Goal: Information Seeking & Learning: Learn about a topic

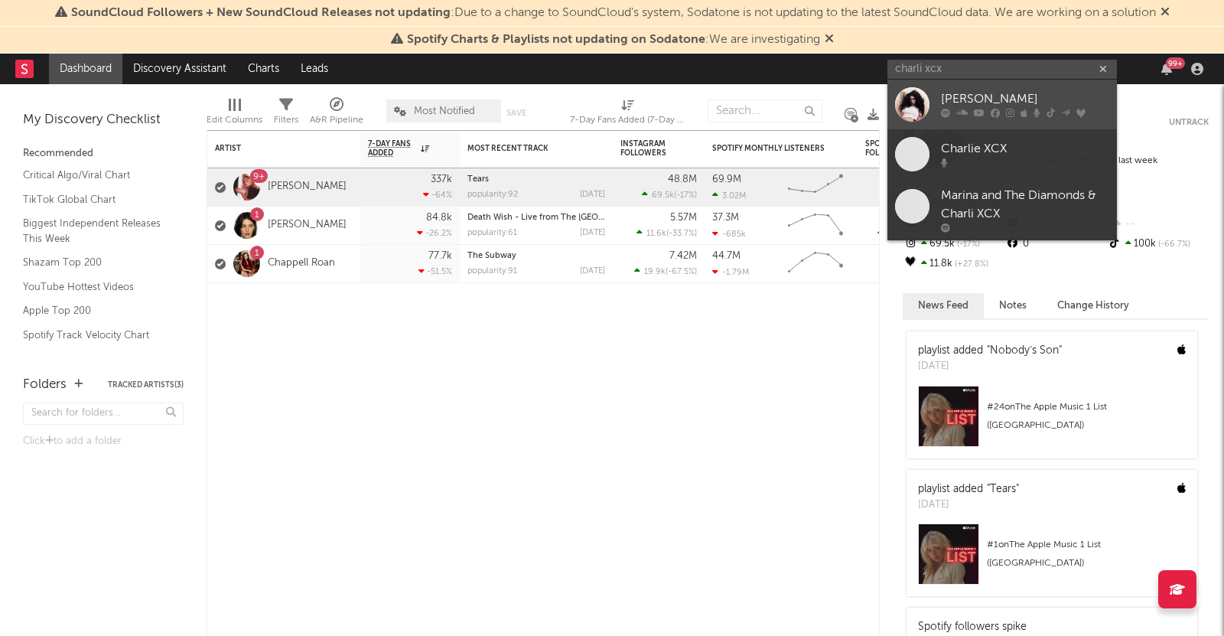
type input "charli xcx"
click at [979, 93] on div "[PERSON_NAME]" at bounding box center [1025, 99] width 168 height 18
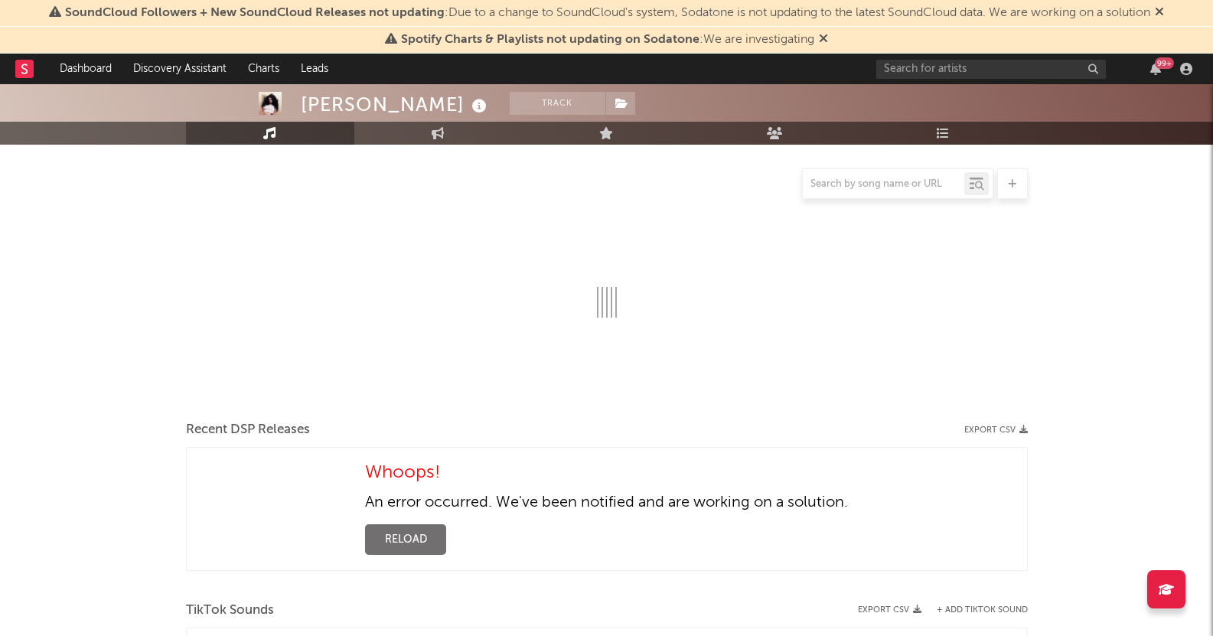
select select "6m"
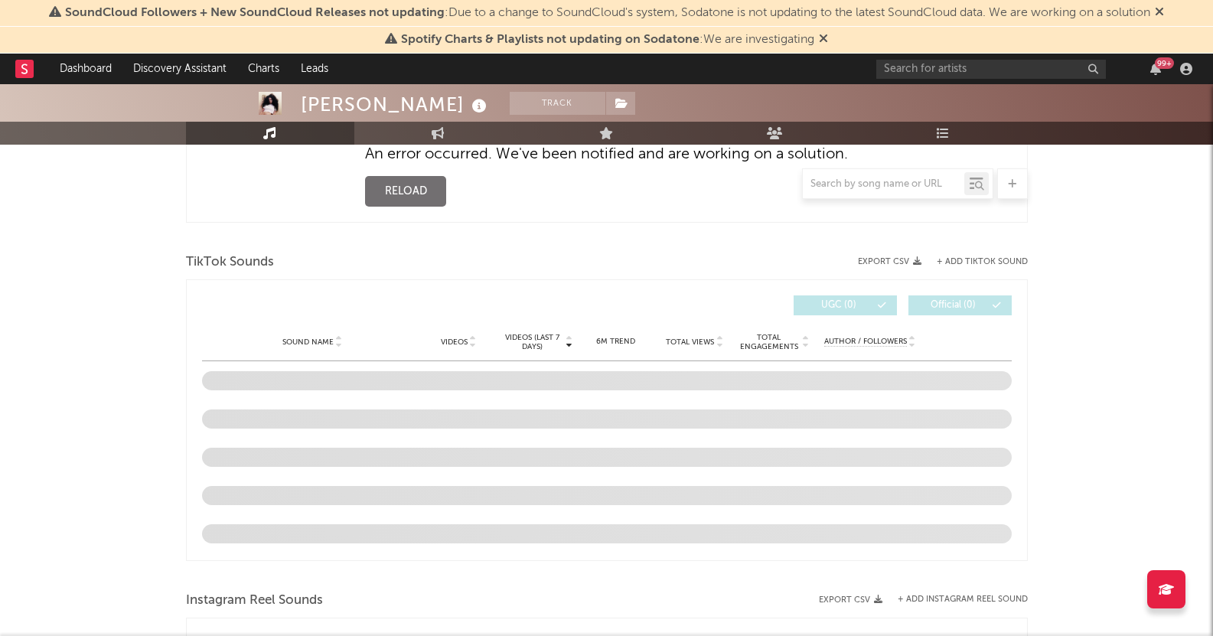
scroll to position [621, 0]
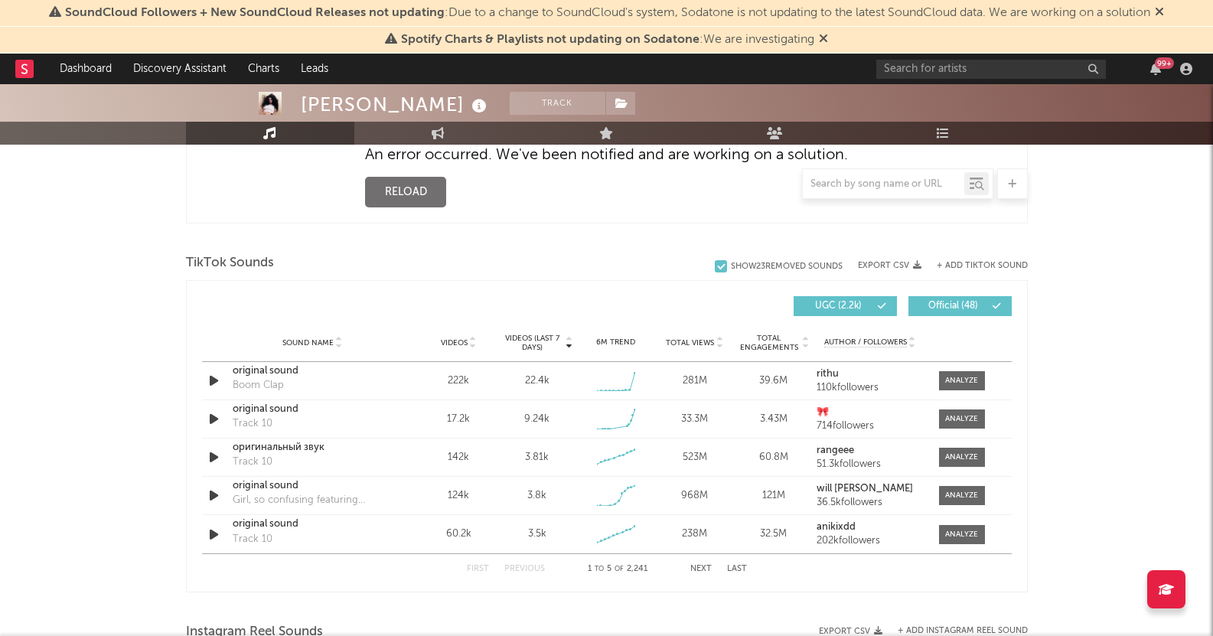
click at [730, 572] on button "Last" at bounding box center [737, 569] width 20 height 8
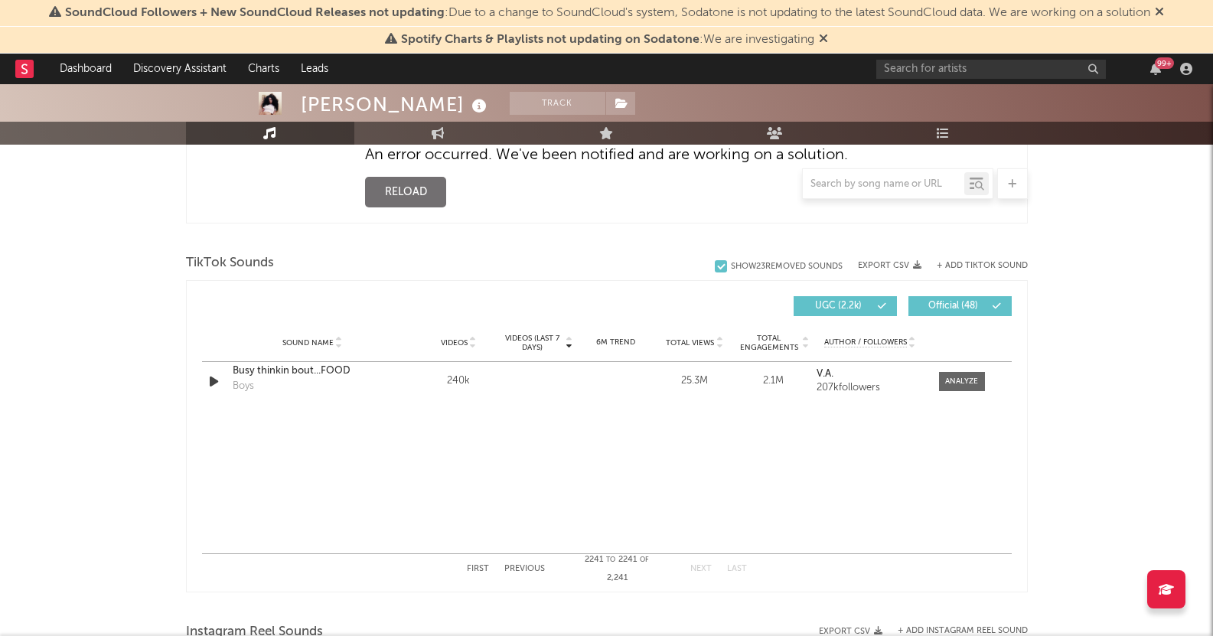
click at [704, 571] on button "Next" at bounding box center [700, 569] width 21 height 8
click at [745, 576] on div "First Previous 2241 to 2241 of 2,241 Next Last" at bounding box center [607, 569] width 280 height 30
click at [480, 571] on button "First" at bounding box center [478, 569] width 22 height 8
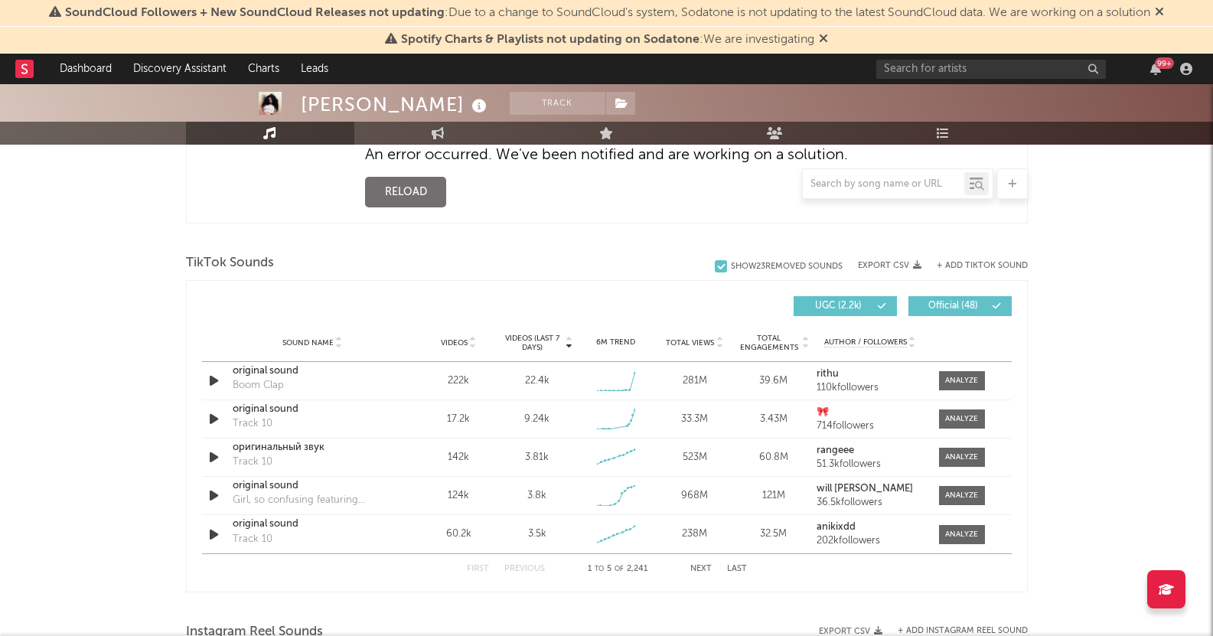
click at [694, 565] on button "Next" at bounding box center [700, 569] width 21 height 8
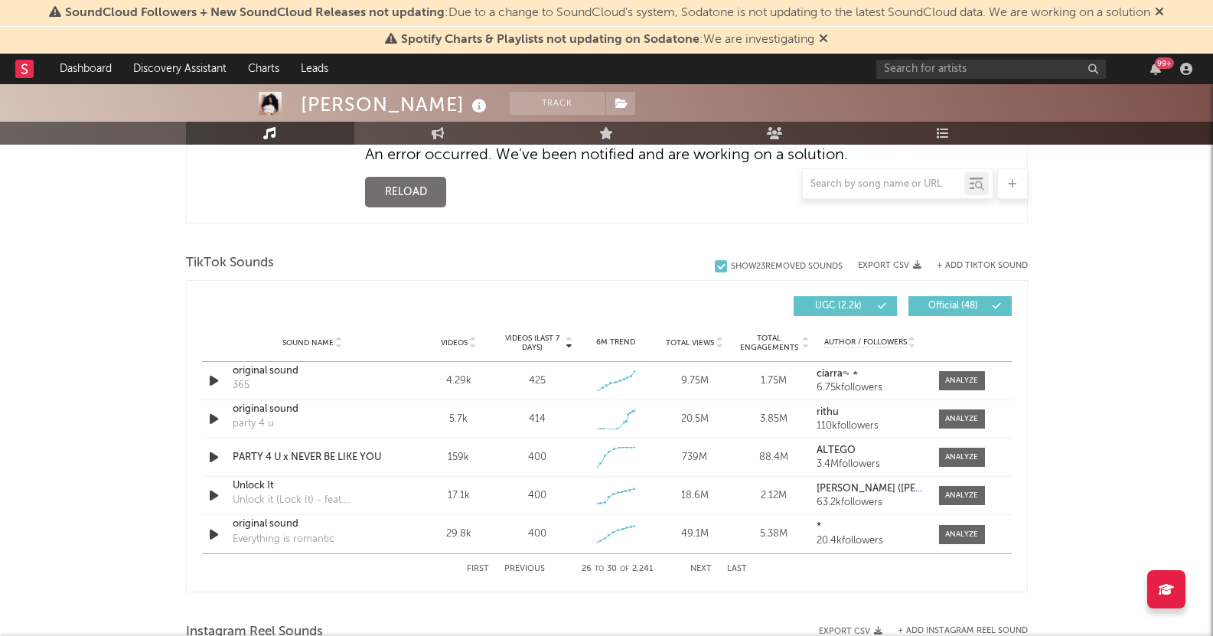
click at [694, 565] on button "Next" at bounding box center [700, 569] width 21 height 8
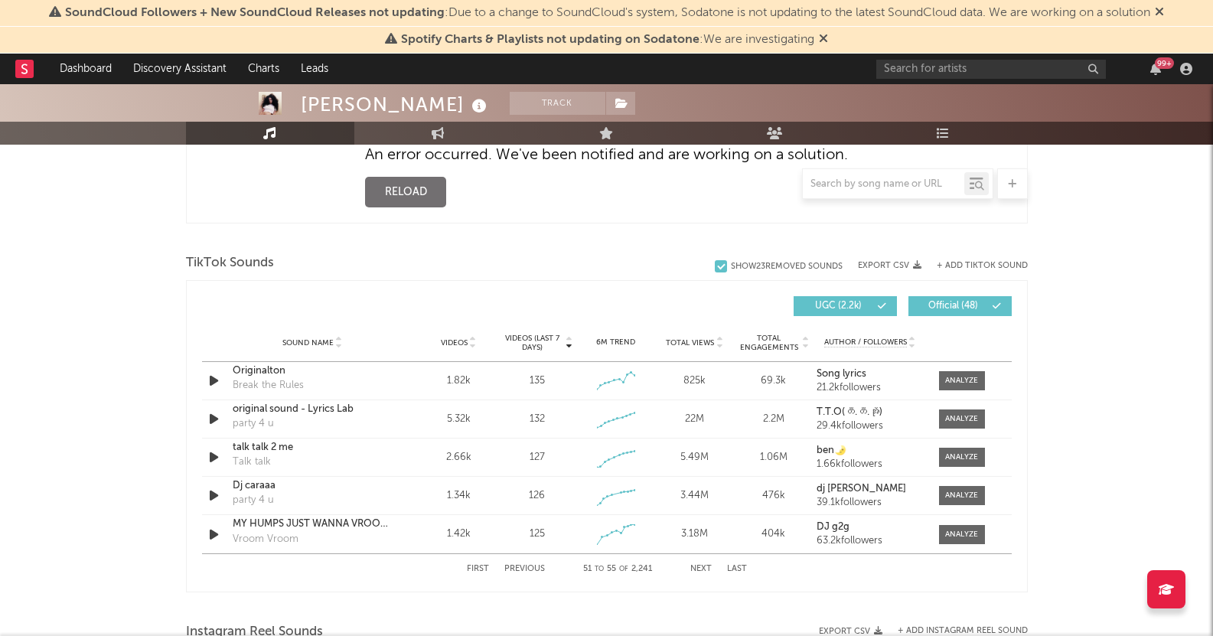
click at [694, 565] on button "Next" at bounding box center [700, 569] width 21 height 8
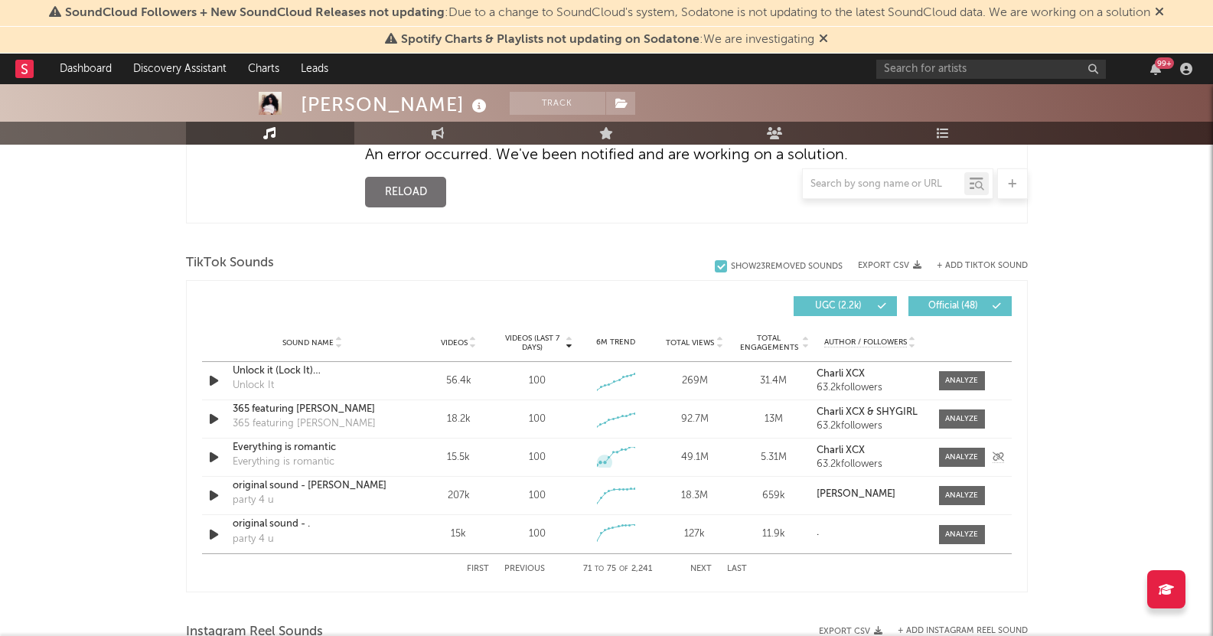
click at [606, 458] on icon at bounding box center [604, 461] width 15 height 15
click at [621, 454] on icon at bounding box center [621, 448] width 15 height 15
click at [312, 445] on div "Everything is romantic" at bounding box center [313, 447] width 160 height 15
click at [702, 566] on button "Next" at bounding box center [700, 569] width 21 height 8
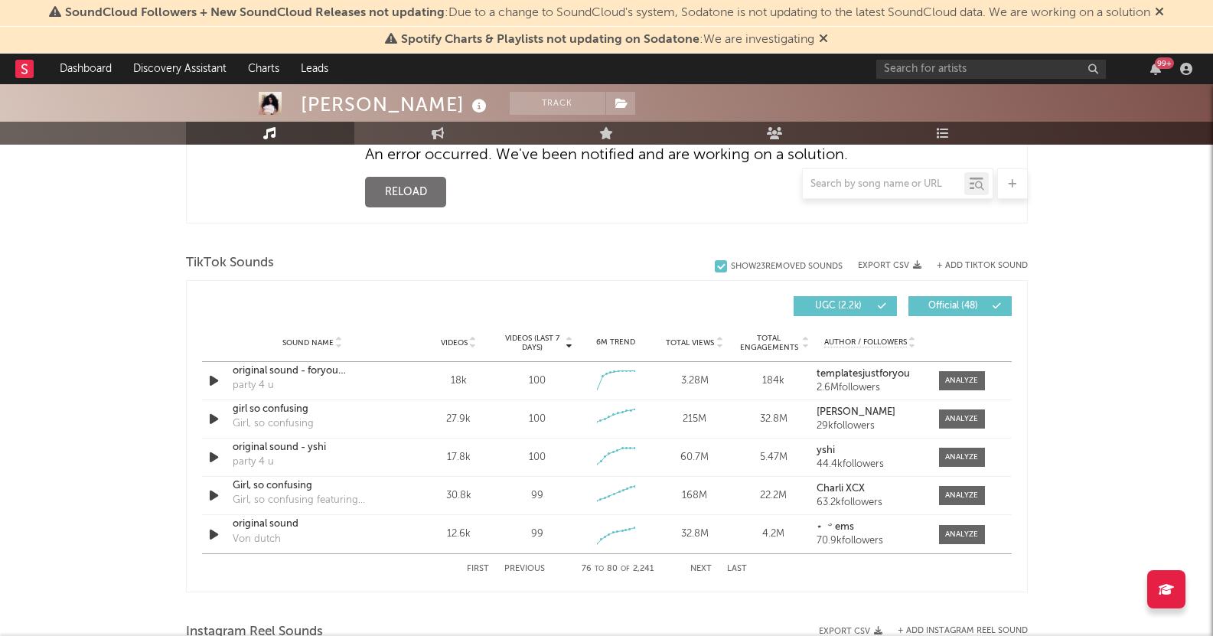
click at [702, 566] on button "Next" at bounding box center [700, 569] width 21 height 8
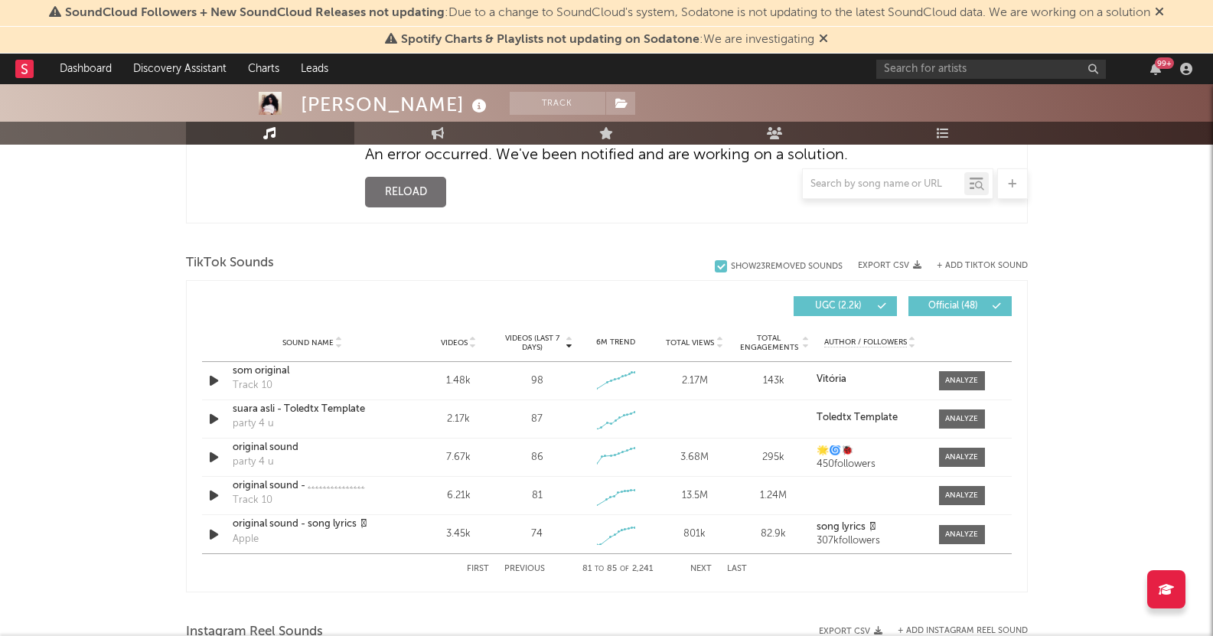
click at [460, 346] on span "Videos" at bounding box center [454, 342] width 27 height 9
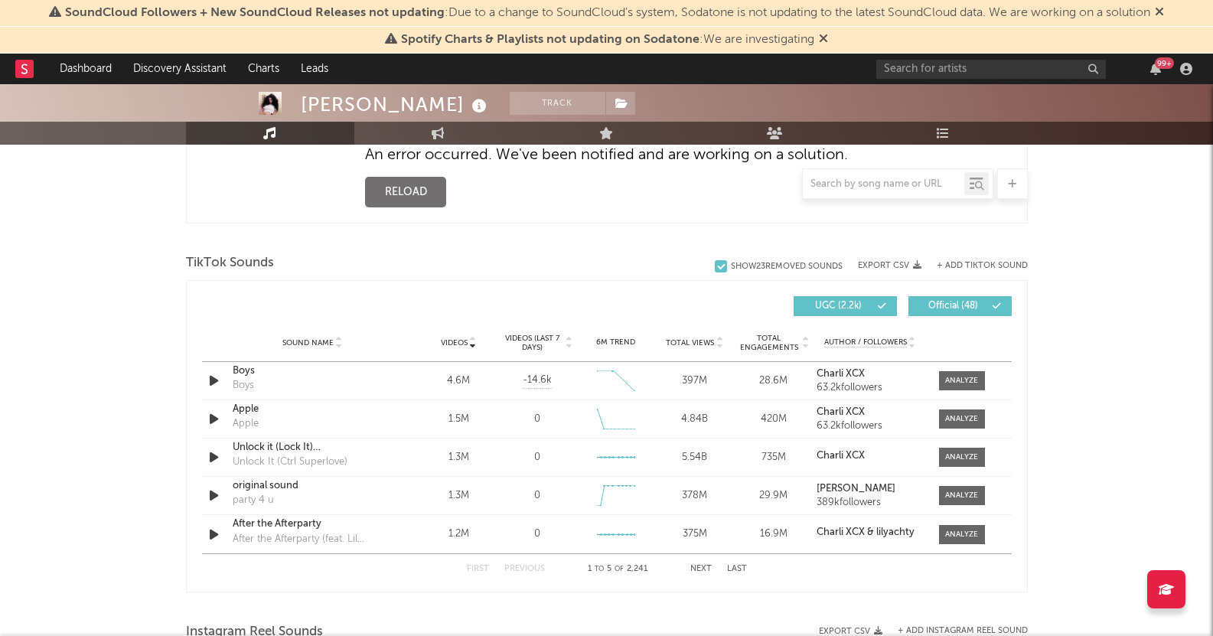
click at [706, 562] on div "First Previous 1 to 5 of 2,241 Next Last" at bounding box center [607, 569] width 280 height 30
click at [700, 565] on button "Next" at bounding box center [700, 569] width 21 height 8
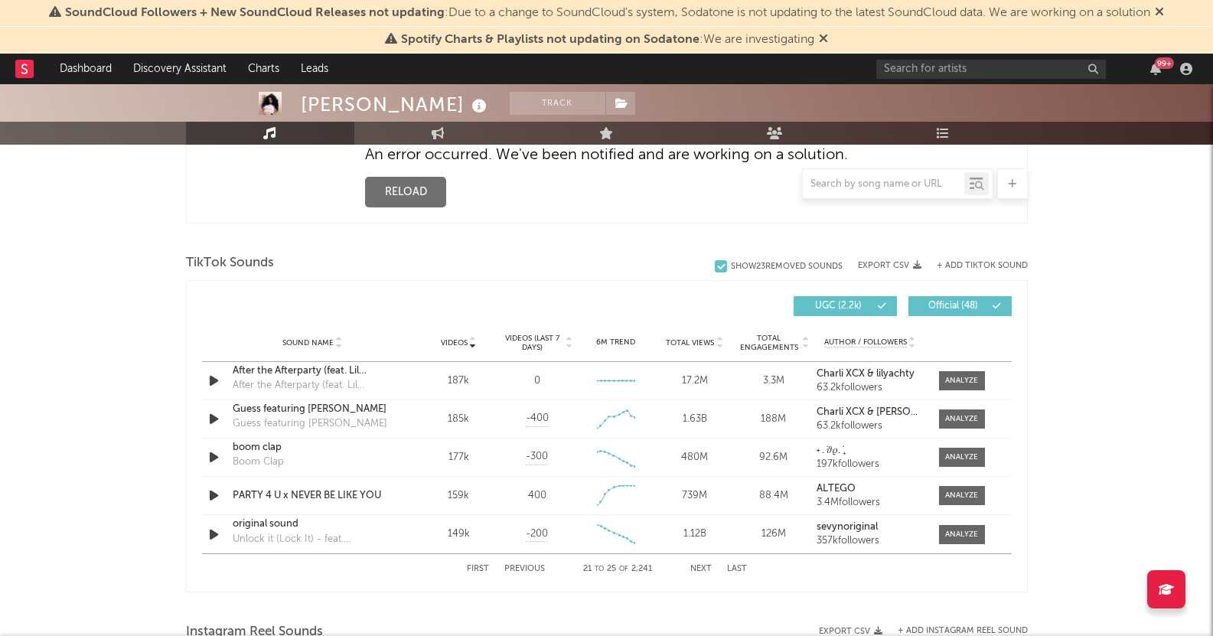
click at [700, 565] on button "Next" at bounding box center [700, 569] width 21 height 8
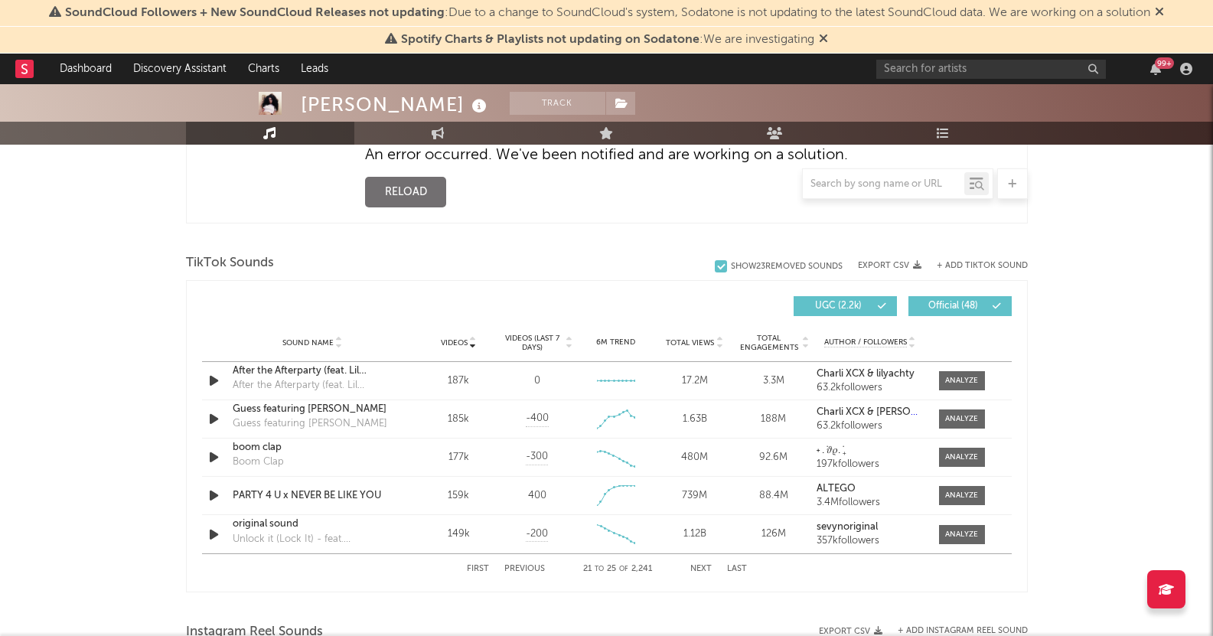
click at [700, 565] on button "Next" at bounding box center [700, 569] width 21 height 8
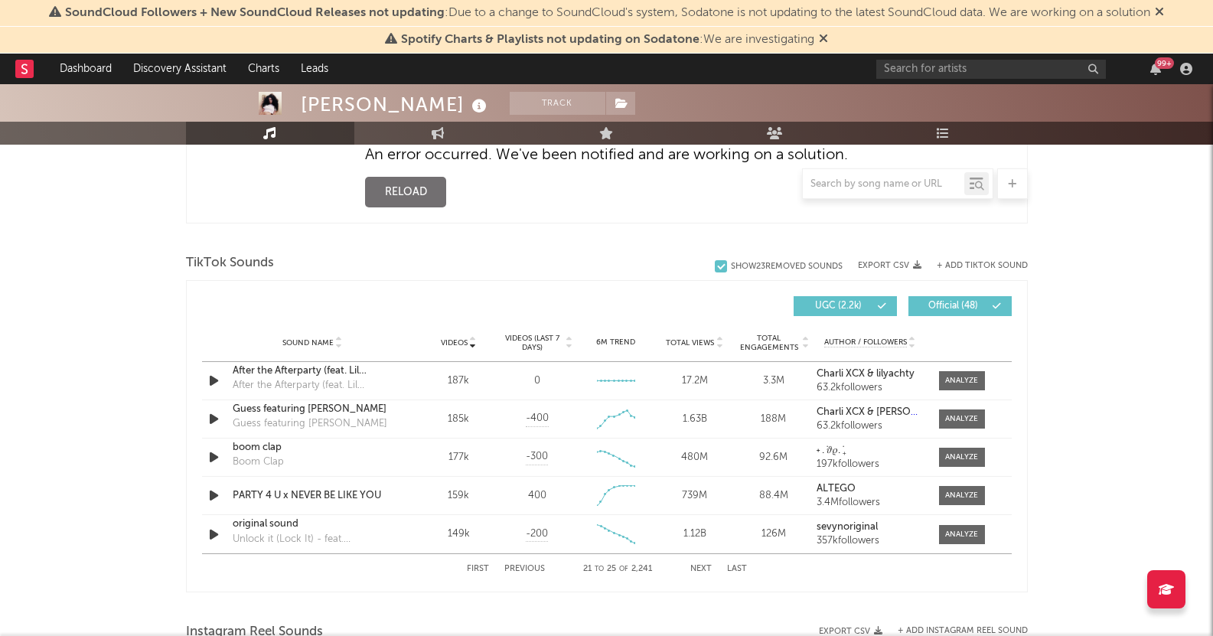
click at [700, 565] on button "Next" at bounding box center [700, 569] width 21 height 8
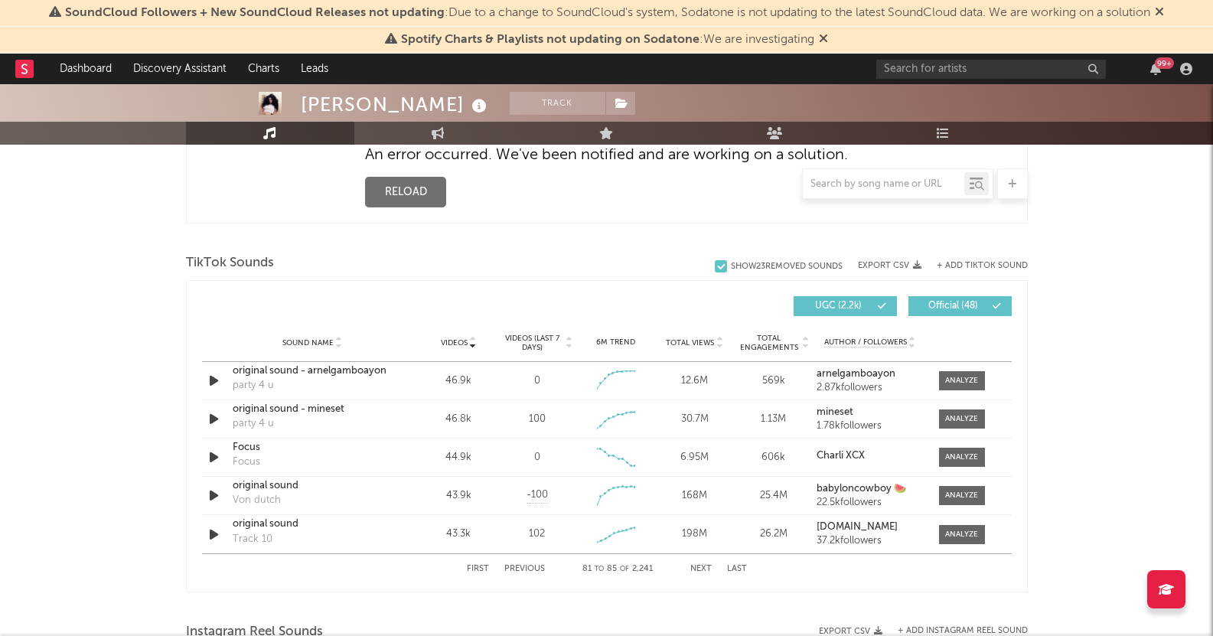
click at [700, 565] on button "Next" at bounding box center [700, 569] width 21 height 8
click at [695, 570] on button "Next" at bounding box center [700, 569] width 21 height 8
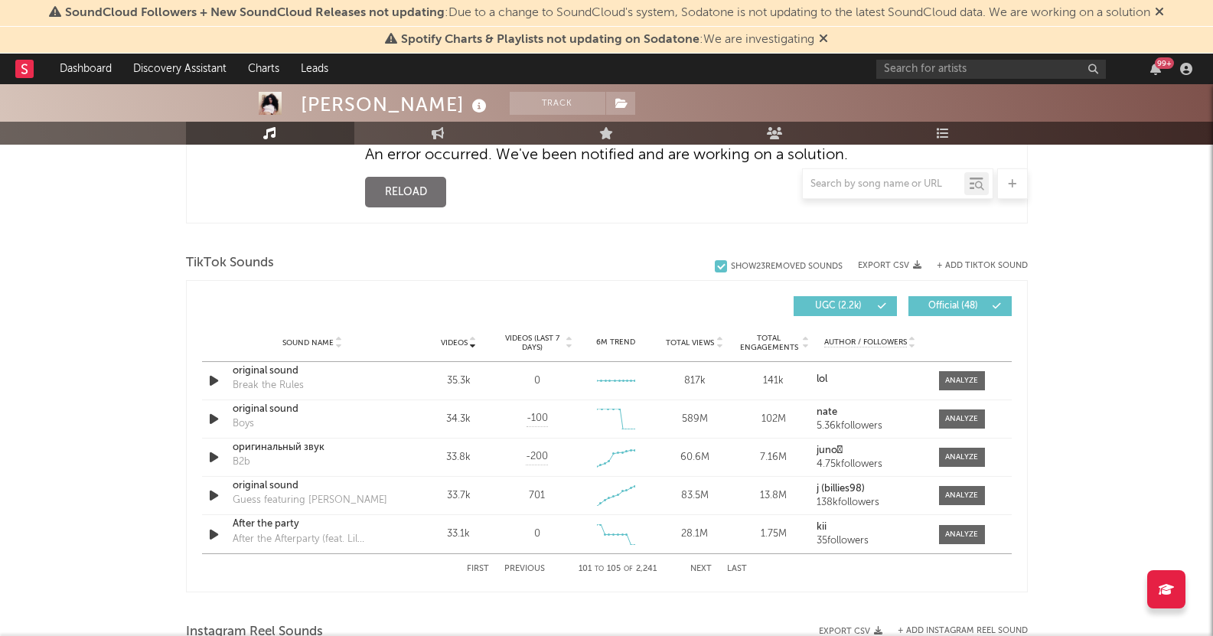
click at [695, 570] on button "Next" at bounding box center [700, 569] width 21 height 8
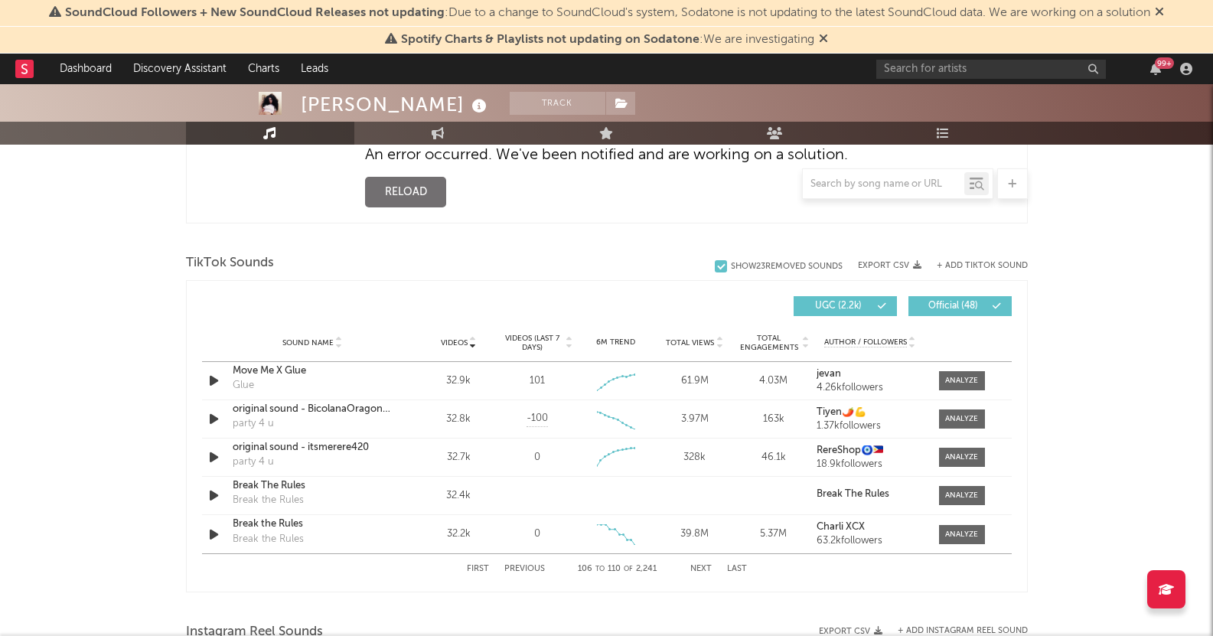
click at [695, 570] on button "Next" at bounding box center [700, 569] width 21 height 8
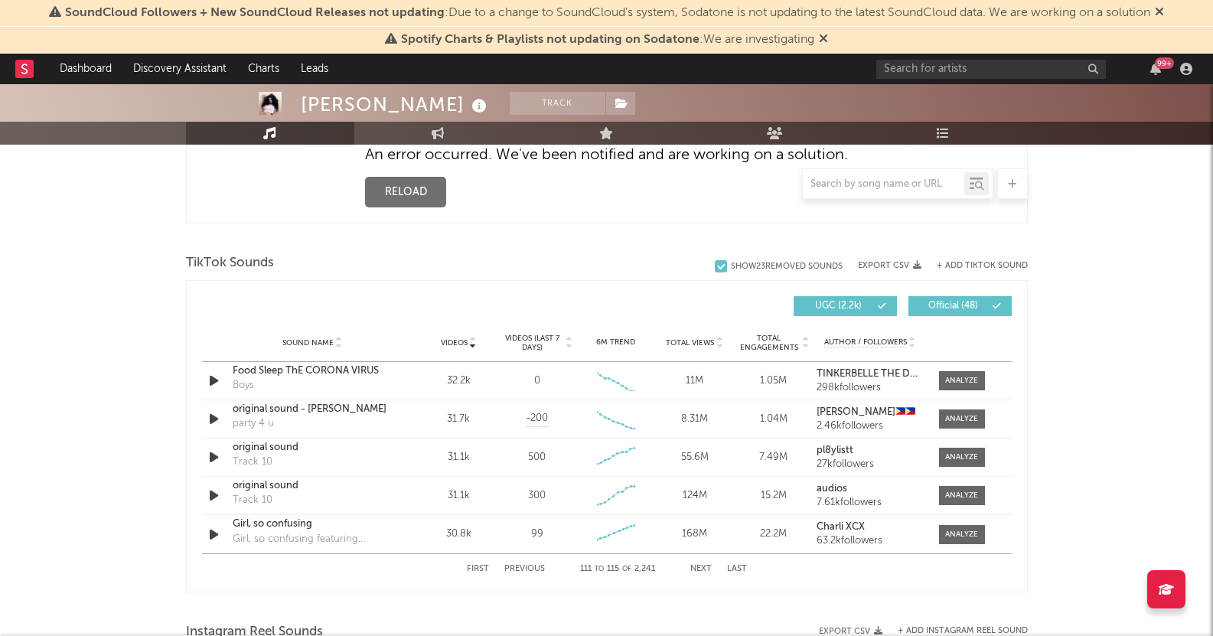
click at [695, 570] on button "Next" at bounding box center [700, 569] width 21 height 8
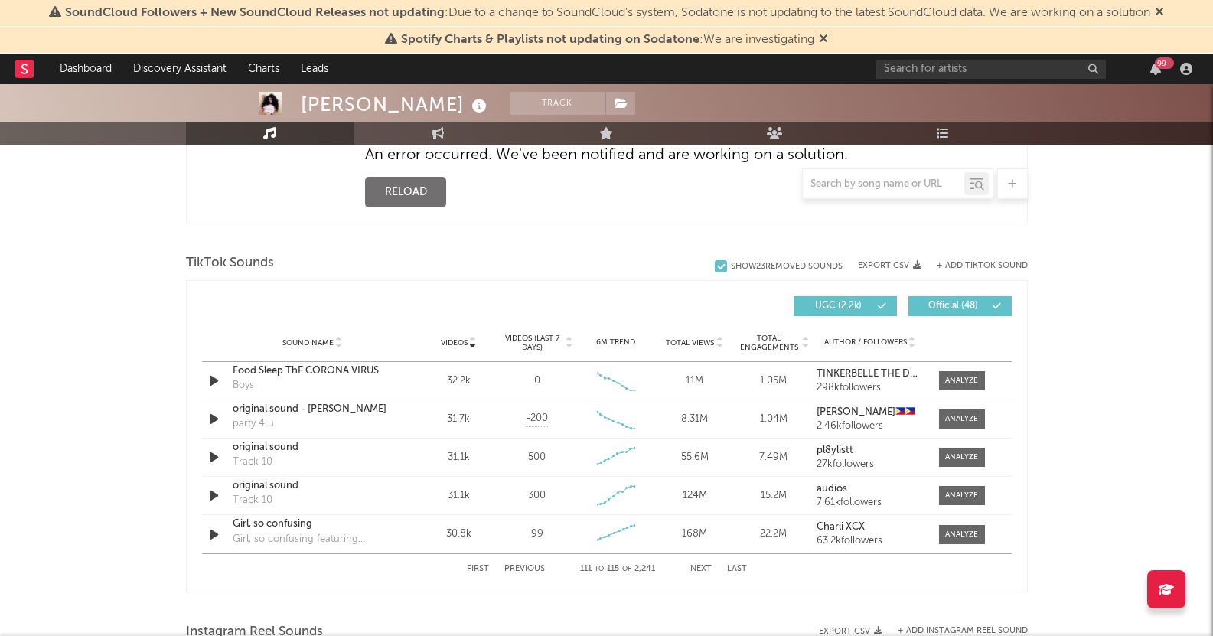
click at [695, 570] on button "Next" at bounding box center [700, 569] width 21 height 8
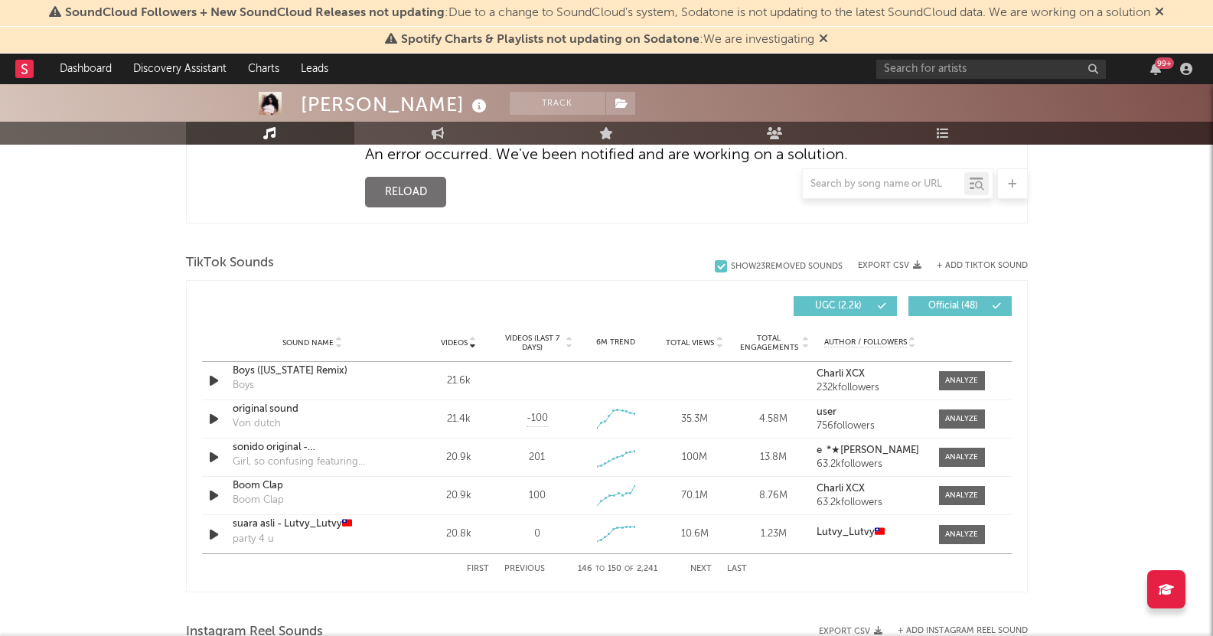
click at [695, 570] on button "Next" at bounding box center [700, 569] width 21 height 8
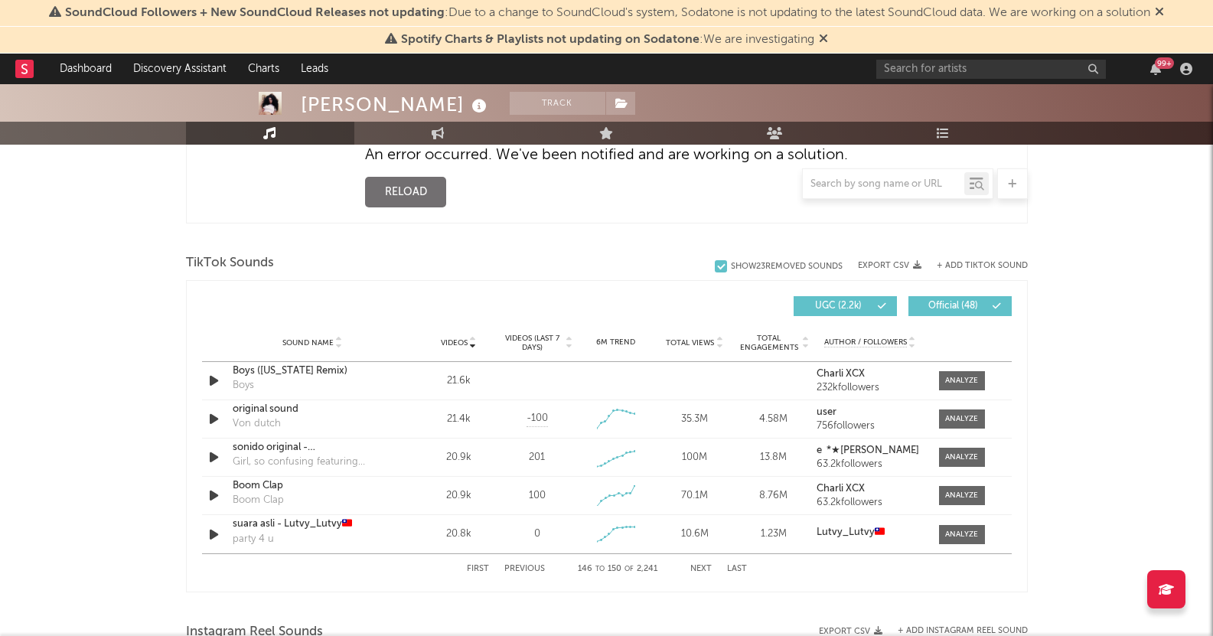
click at [695, 570] on button "Next" at bounding box center [700, 569] width 21 height 8
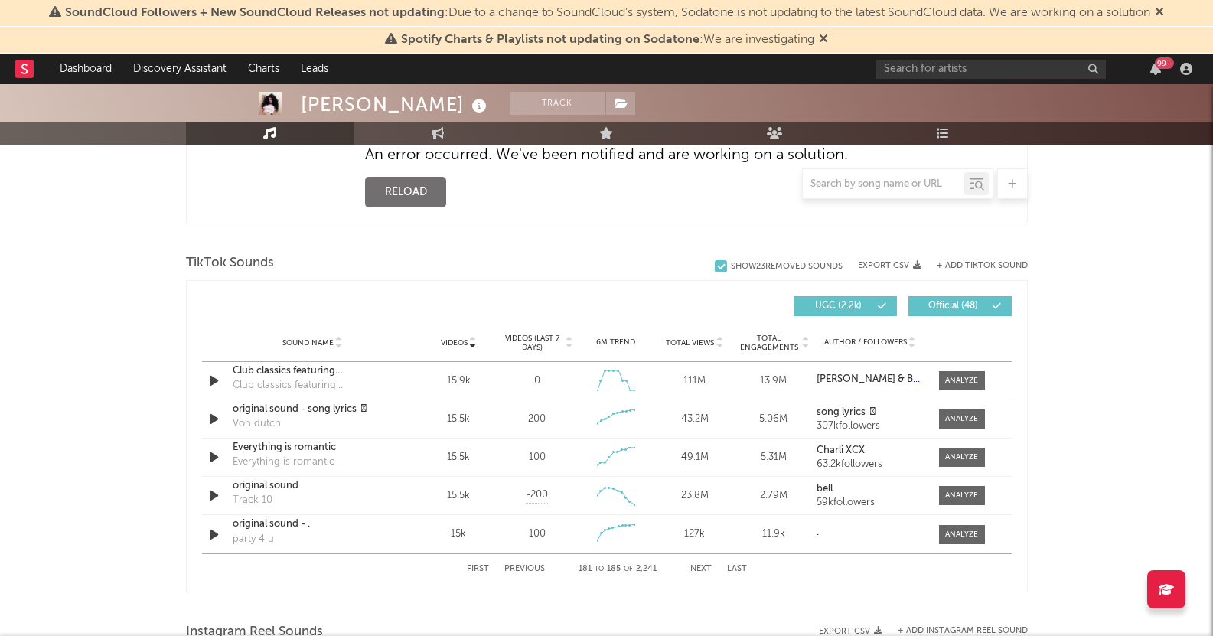
click at [695, 570] on button "Next" at bounding box center [700, 569] width 21 height 8
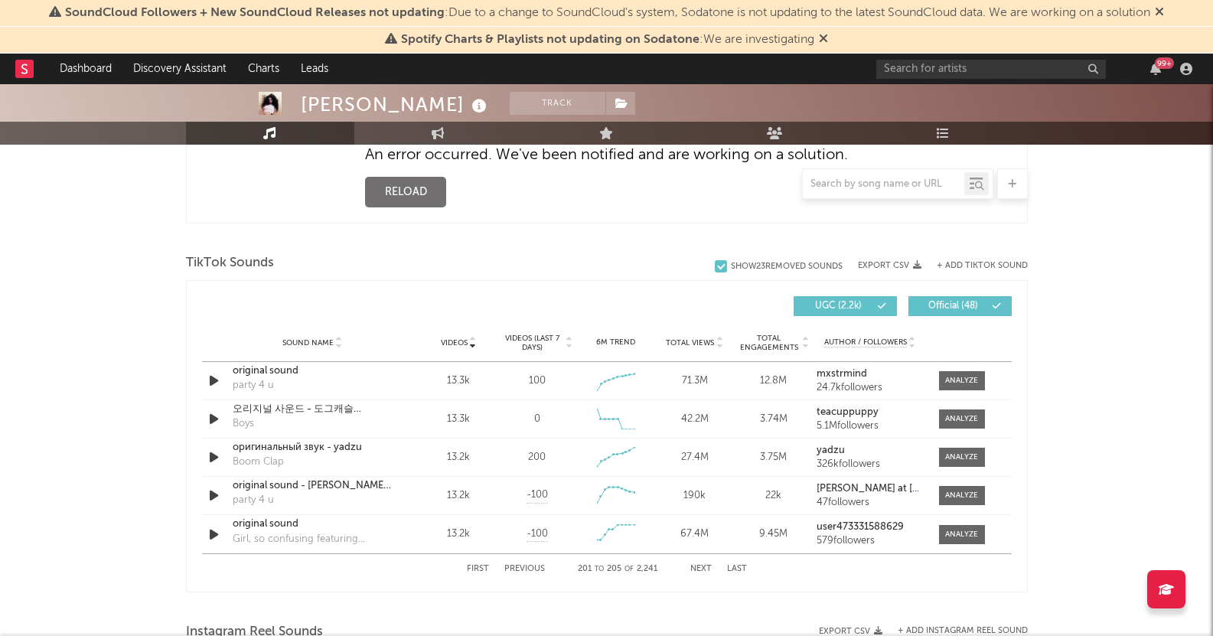
click at [695, 570] on button "Next" at bounding box center [700, 569] width 21 height 8
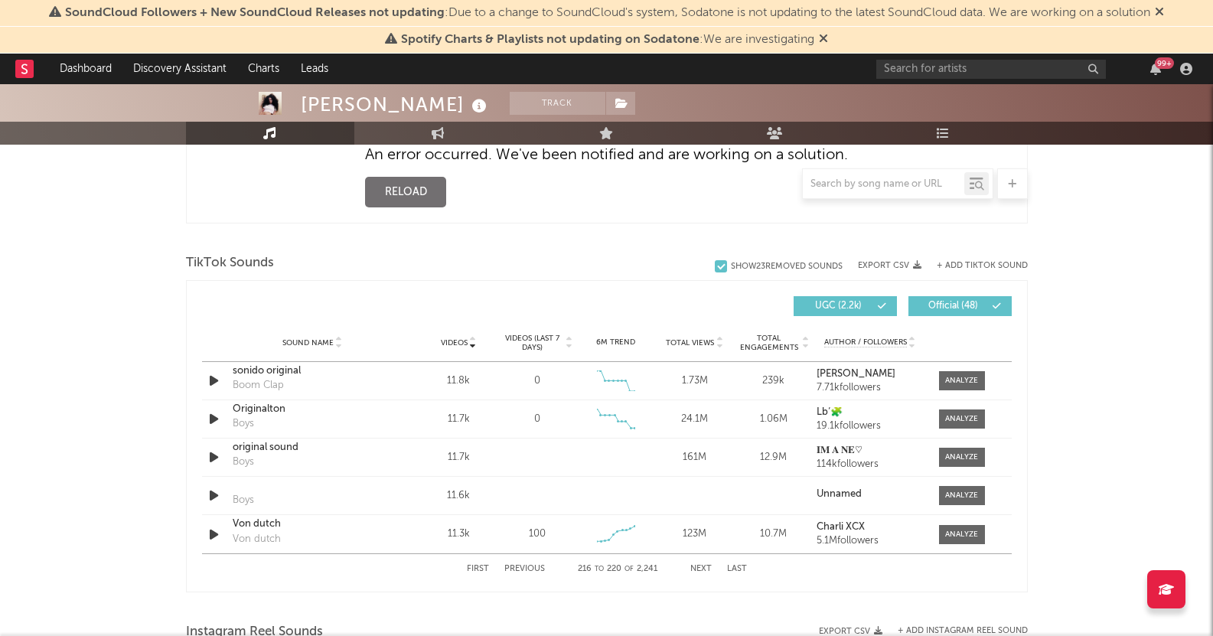
click at [695, 570] on button "Next" at bounding box center [700, 569] width 21 height 8
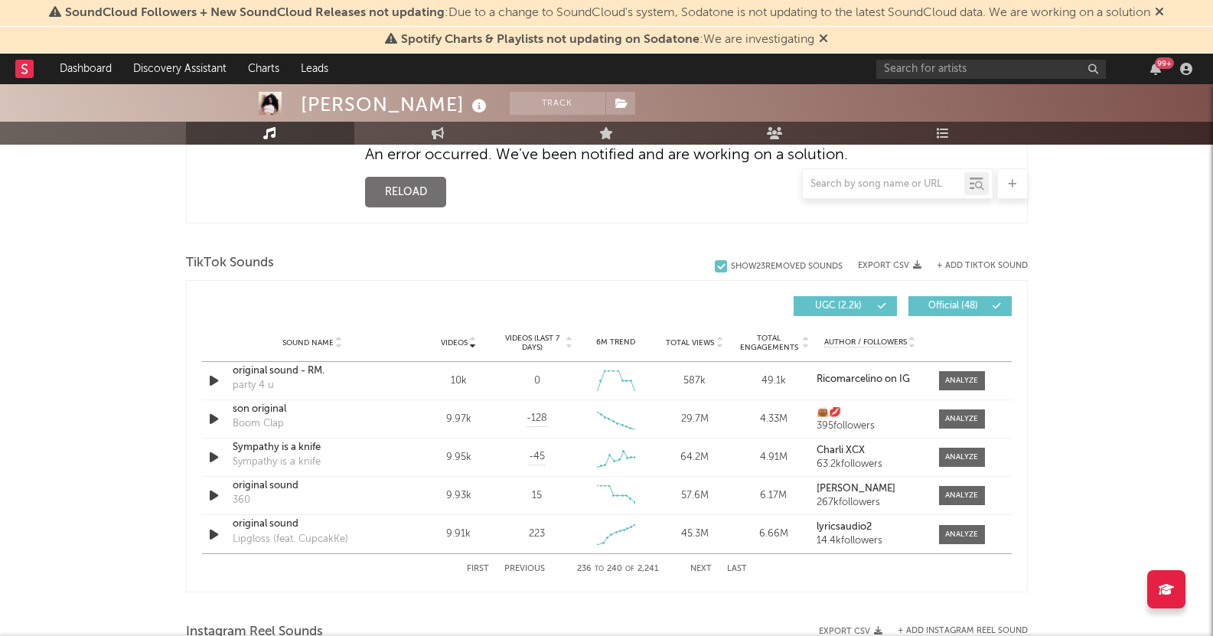
click at [695, 570] on button "Next" at bounding box center [700, 569] width 21 height 8
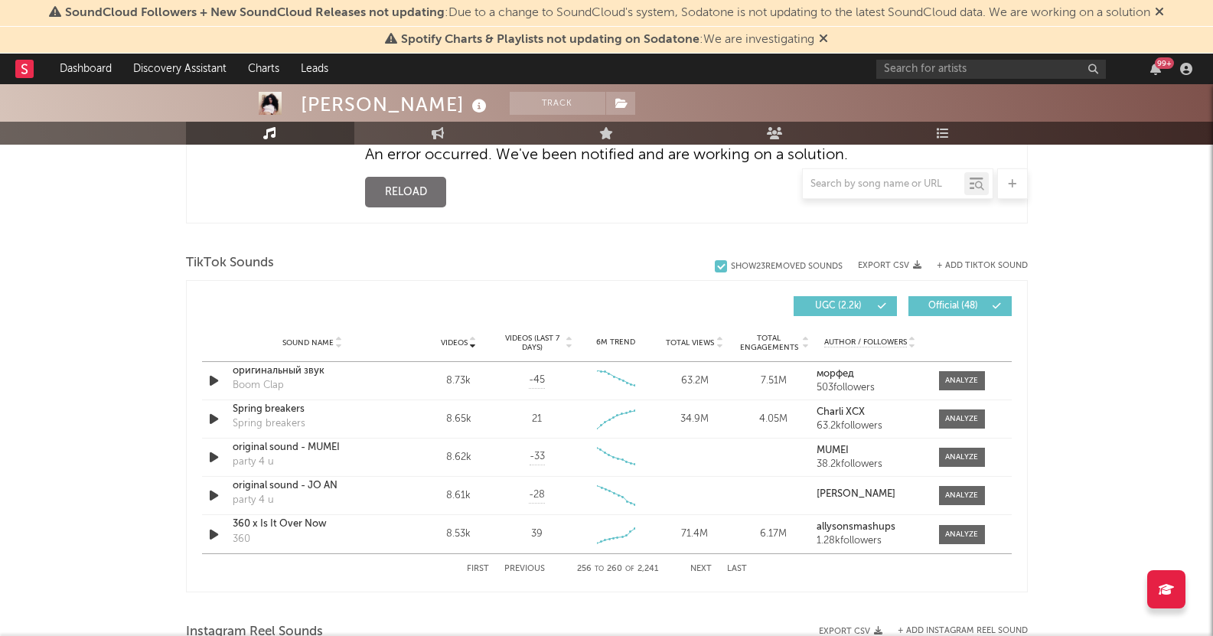
click at [695, 570] on button "Next" at bounding box center [700, 569] width 21 height 8
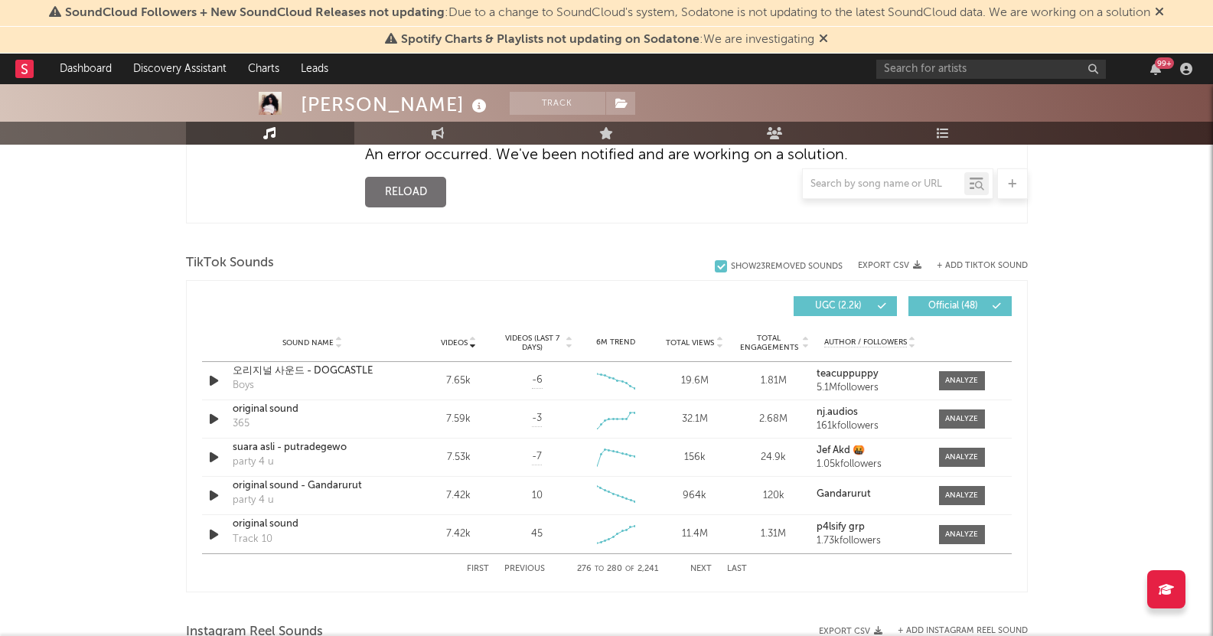
click at [695, 570] on button "Next" at bounding box center [700, 569] width 21 height 8
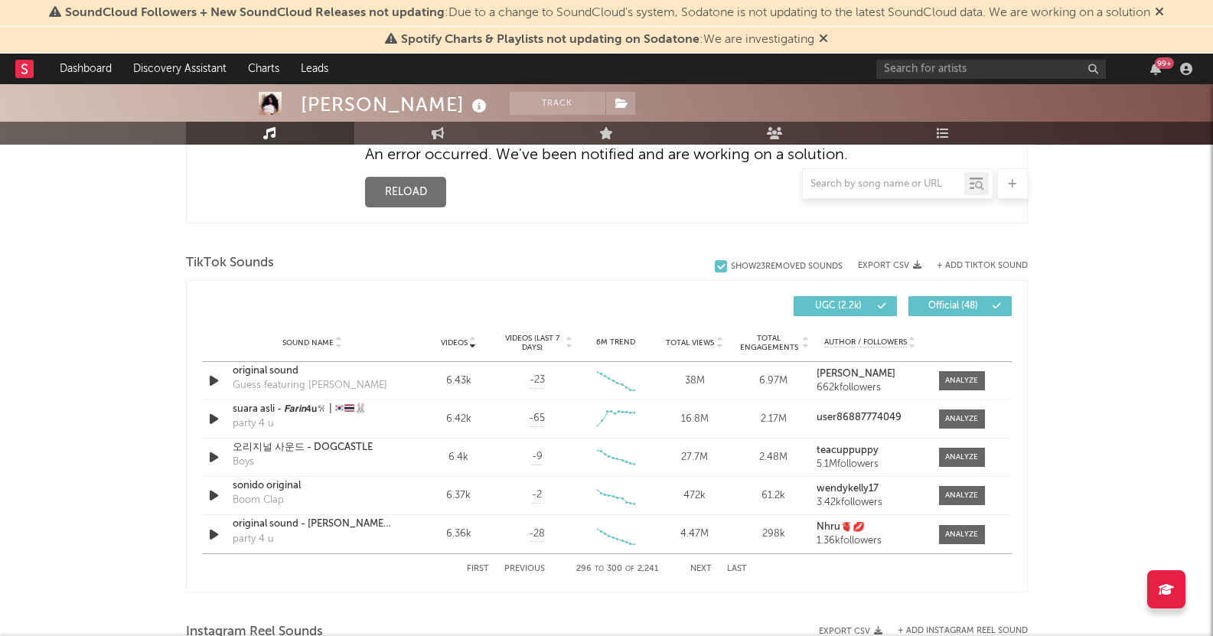
click at [695, 570] on button "Next" at bounding box center [700, 569] width 21 height 8
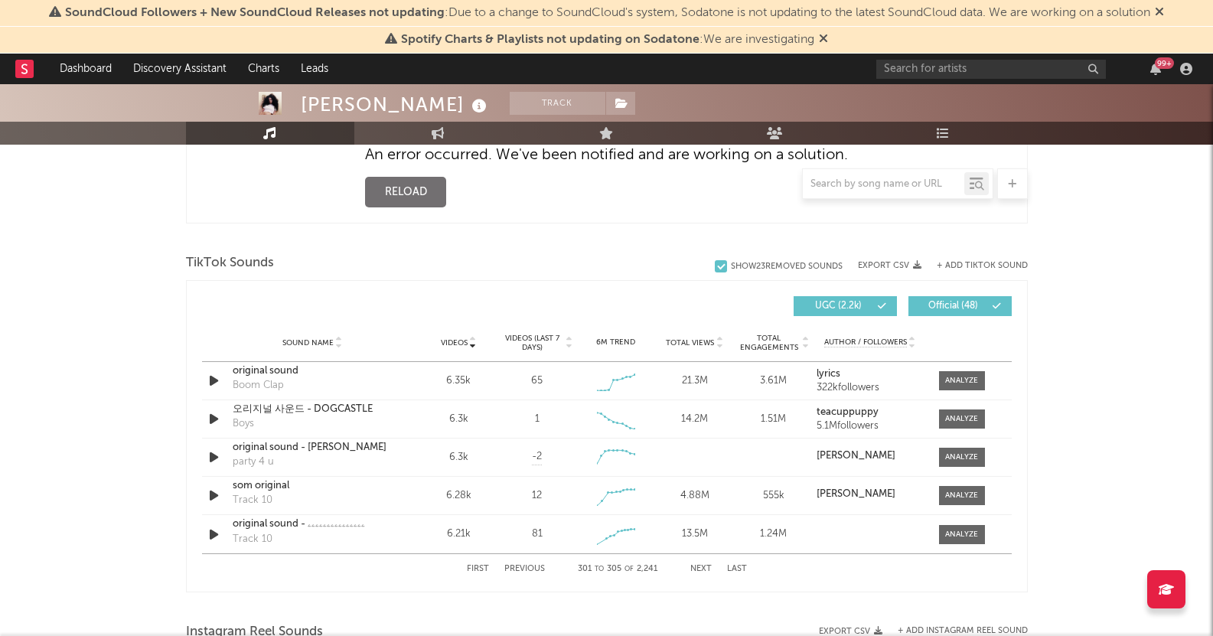
click at [695, 570] on button "Next" at bounding box center [700, 569] width 21 height 8
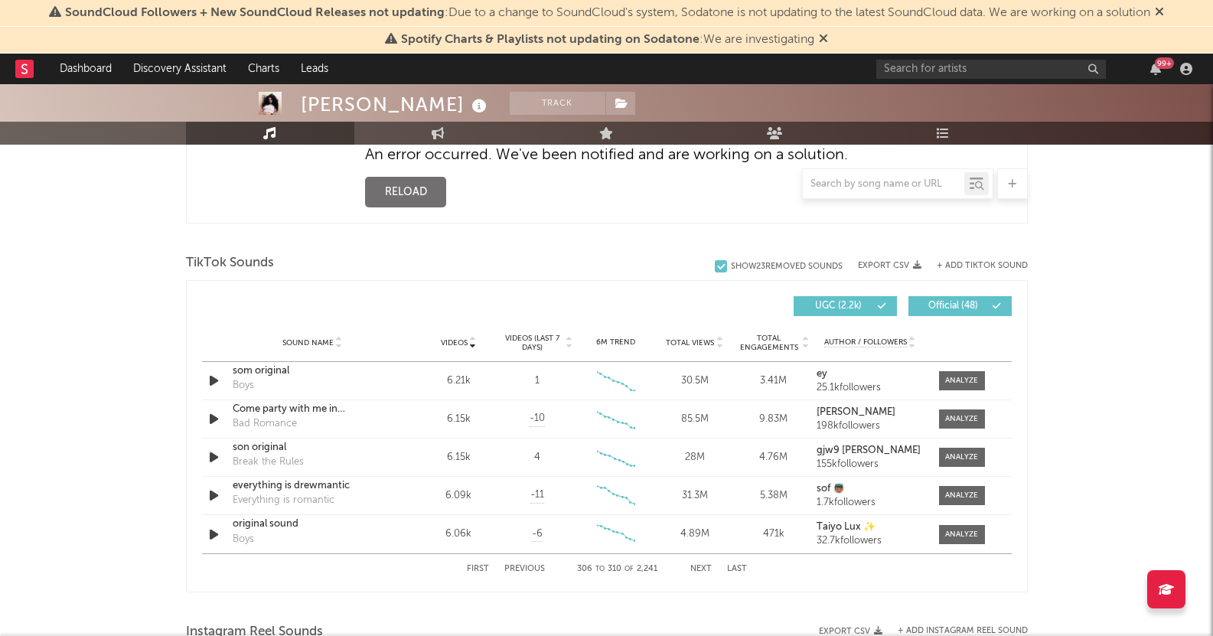
click at [695, 570] on button "Next" at bounding box center [700, 569] width 21 height 8
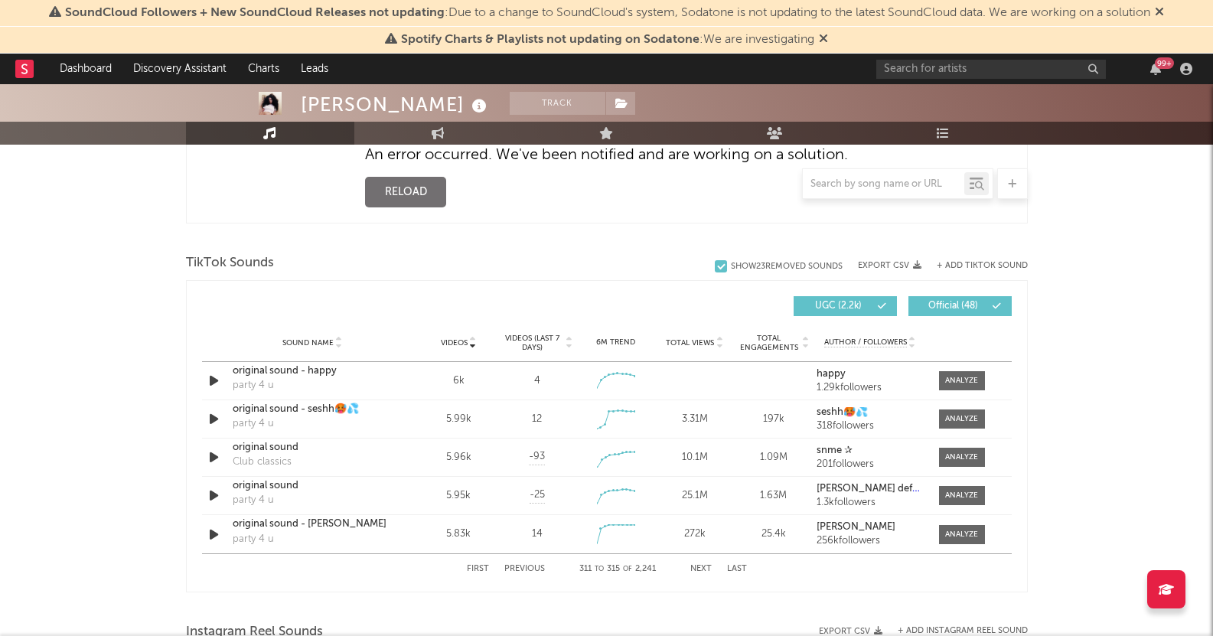
click at [695, 570] on button "Next" at bounding box center [700, 569] width 21 height 8
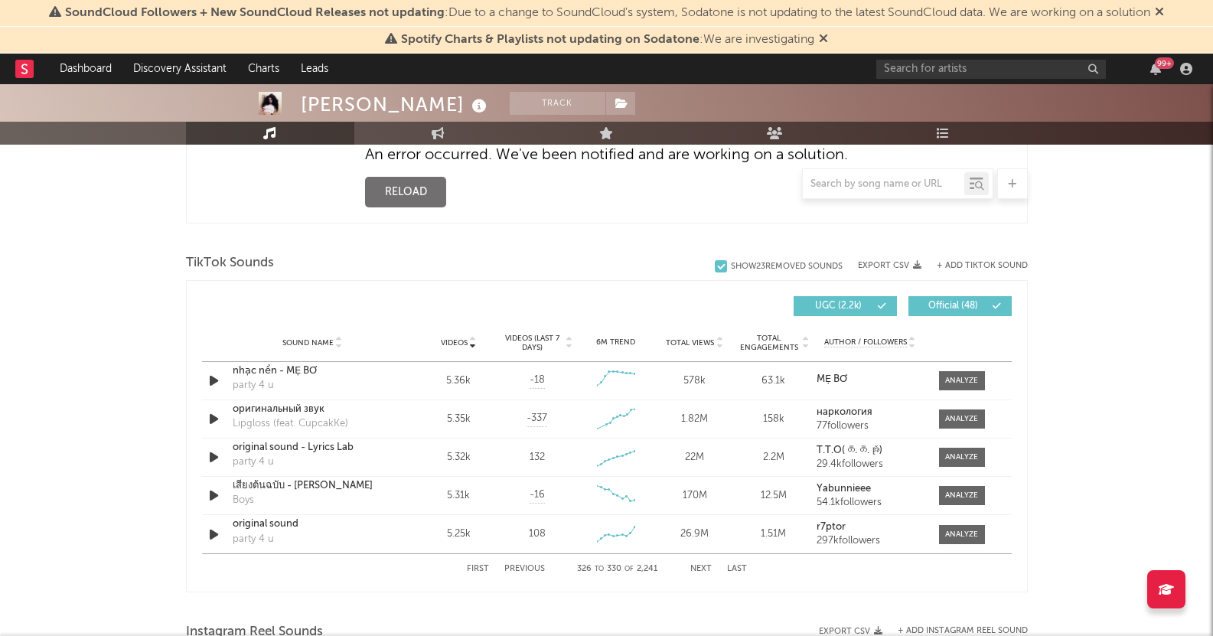
click at [695, 570] on button "Next" at bounding box center [700, 569] width 21 height 8
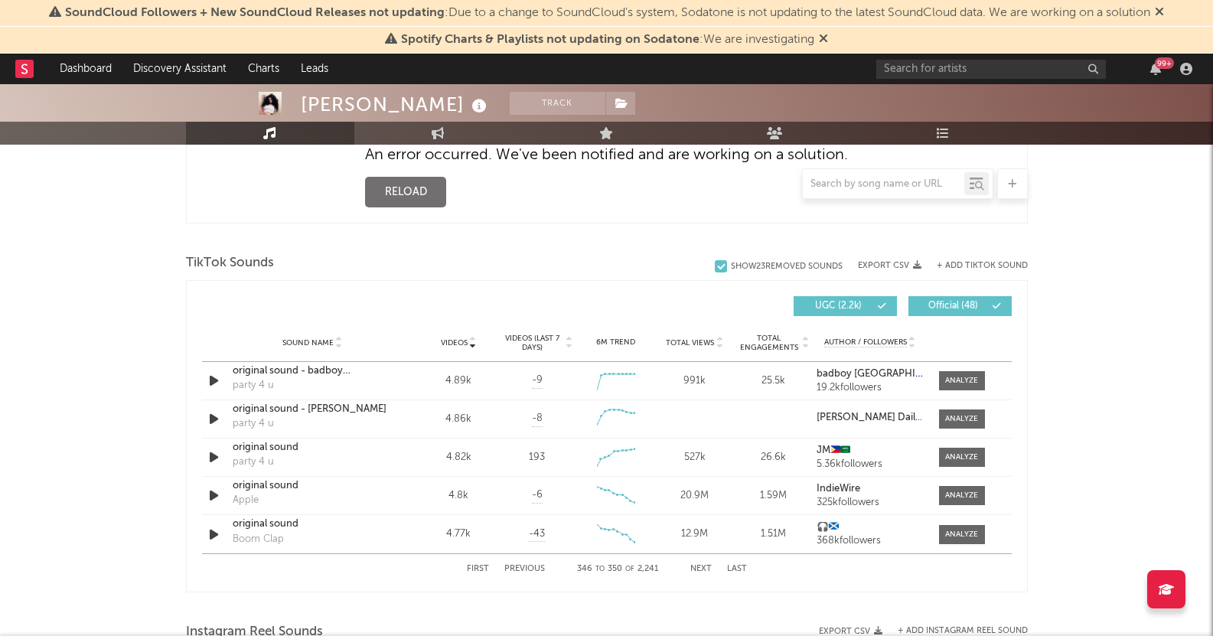
click at [695, 570] on button "Next" at bounding box center [700, 569] width 21 height 8
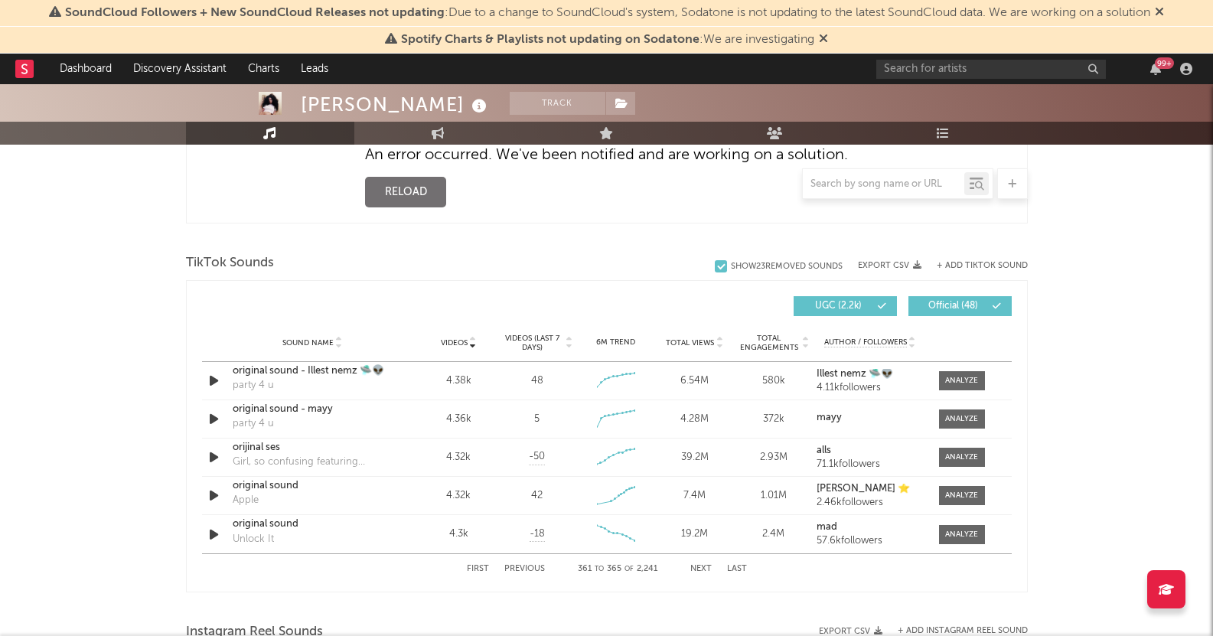
click at [695, 570] on button "Next" at bounding box center [700, 569] width 21 height 8
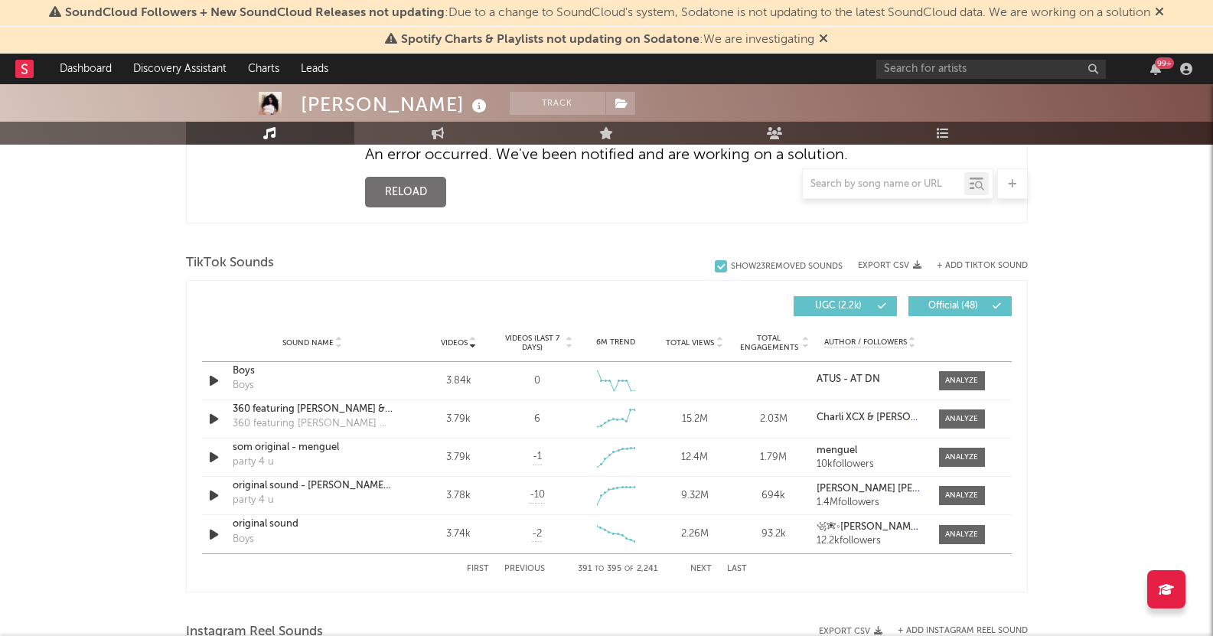
click at [695, 570] on button "Next" at bounding box center [700, 569] width 21 height 8
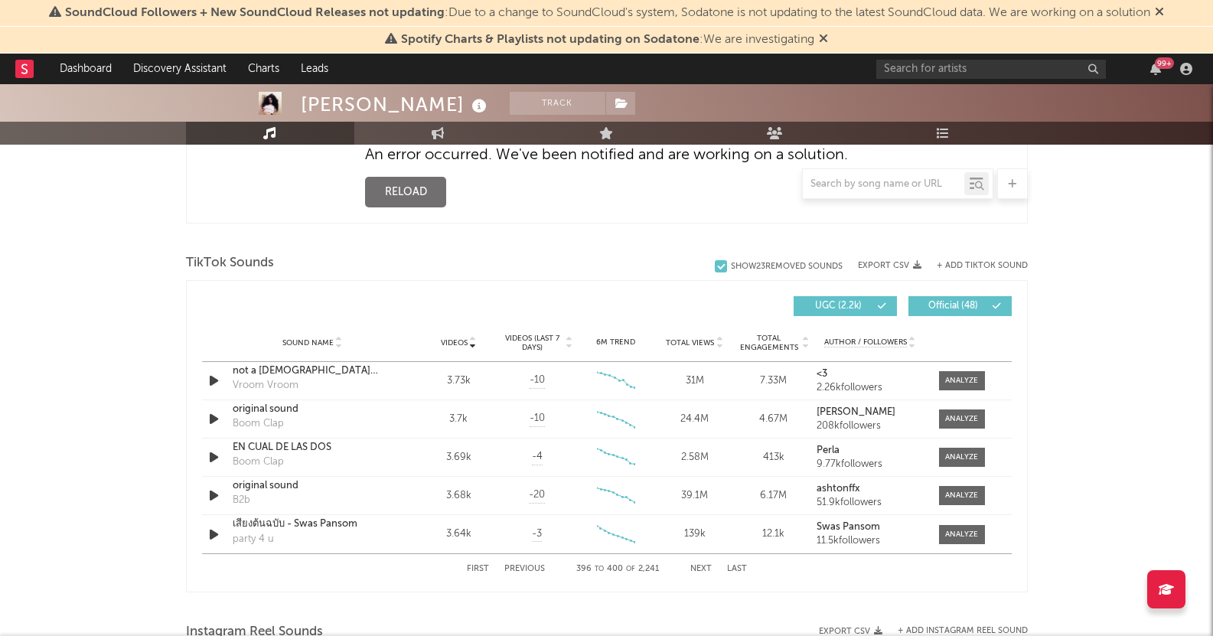
click at [695, 570] on button "Next" at bounding box center [700, 569] width 21 height 8
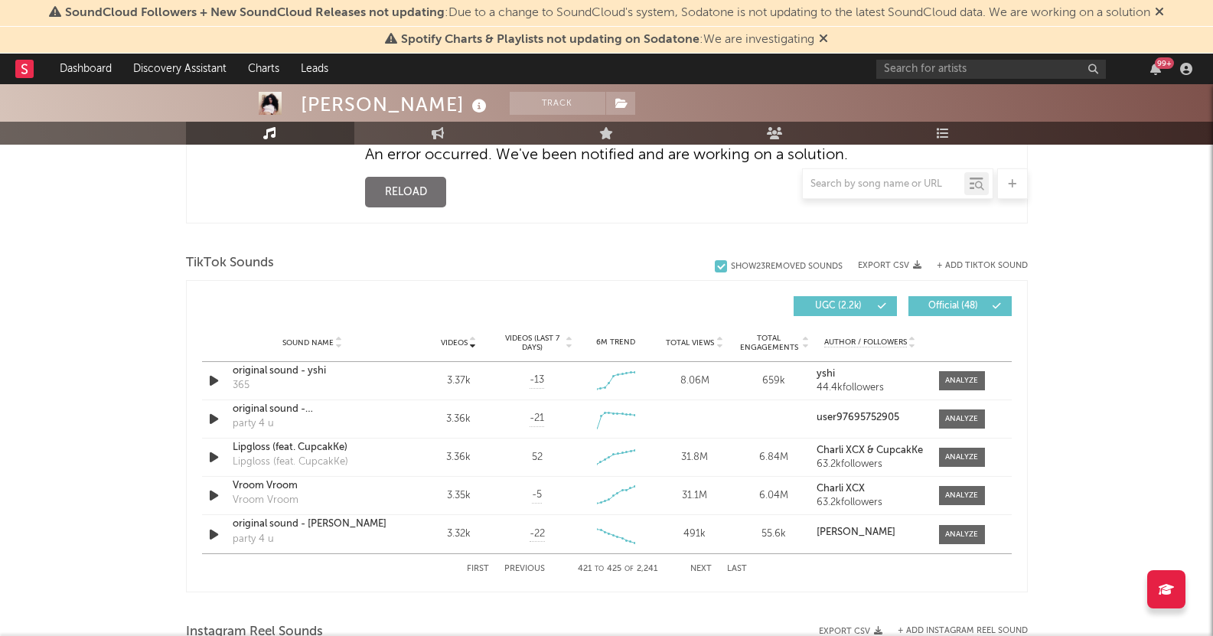
click at [695, 570] on button "Next" at bounding box center [700, 569] width 21 height 8
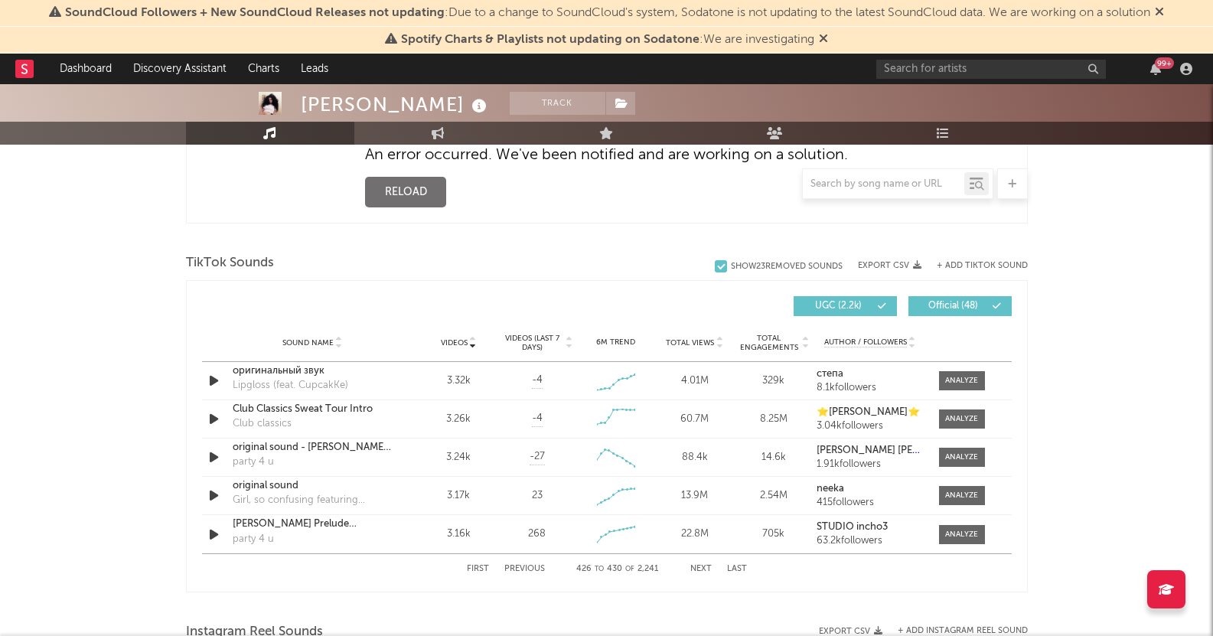
click at [695, 570] on button "Next" at bounding box center [700, 569] width 21 height 8
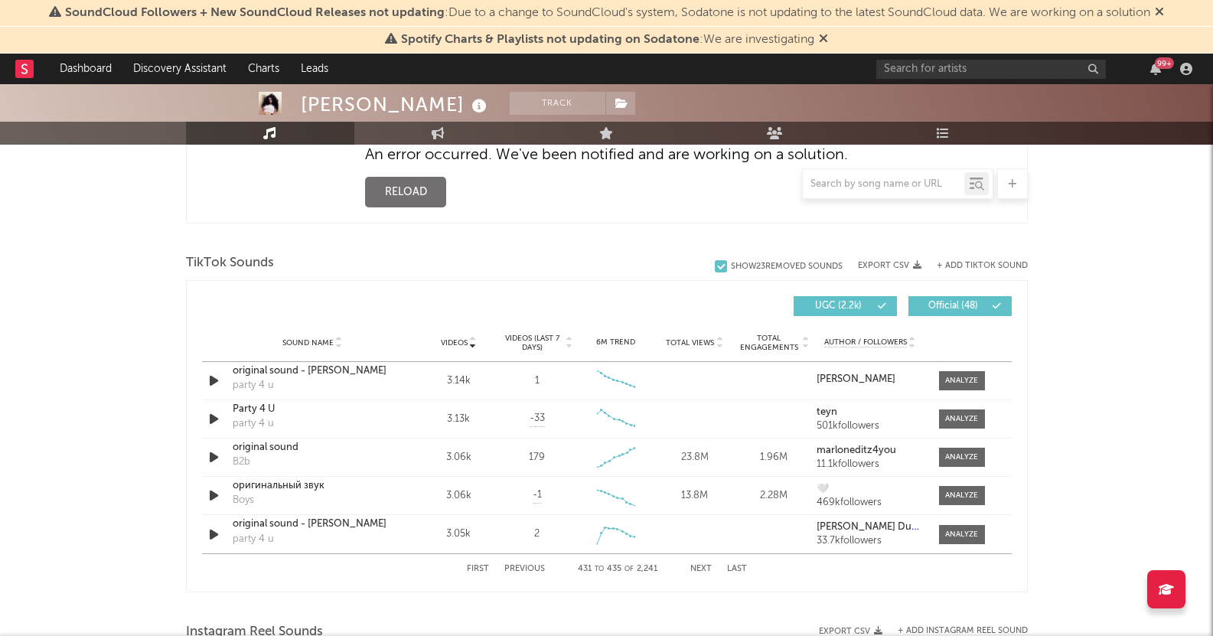
click at [695, 570] on button "Next" at bounding box center [700, 569] width 21 height 8
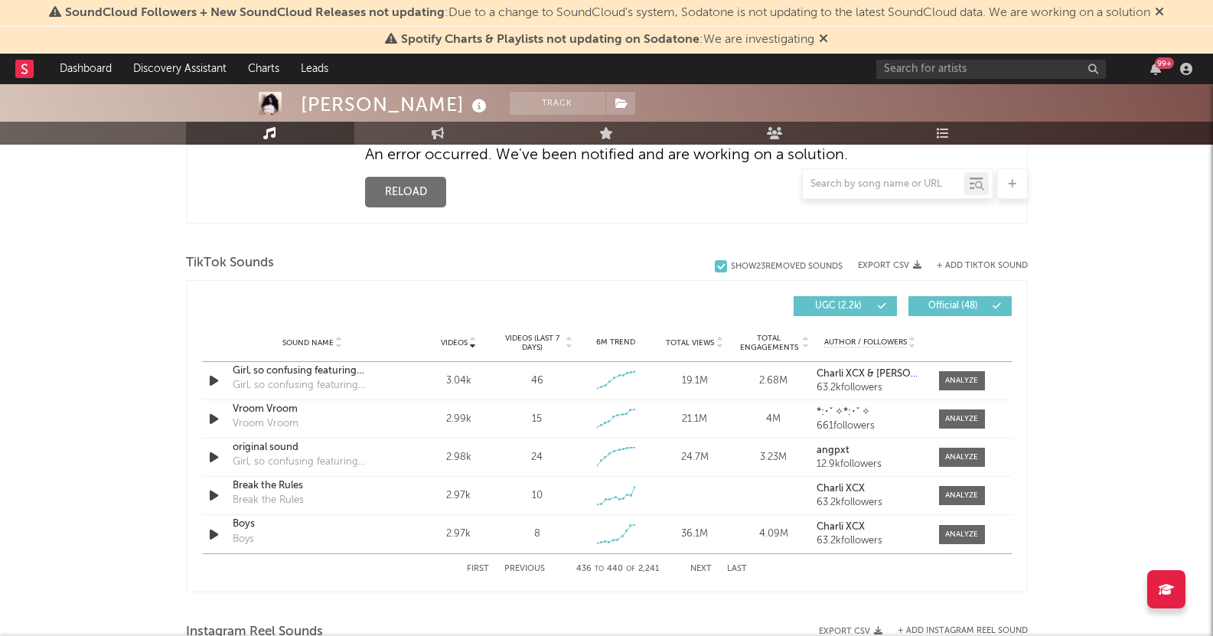
click at [695, 570] on button "Next" at bounding box center [700, 569] width 21 height 8
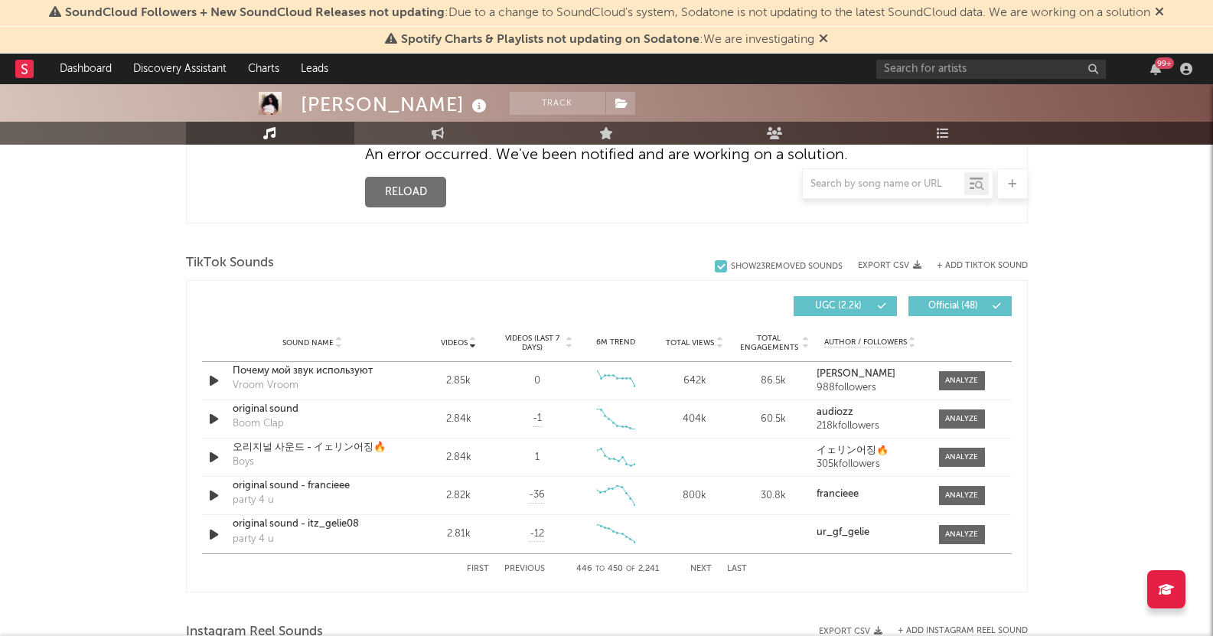
click at [695, 570] on button "Next" at bounding box center [700, 569] width 21 height 8
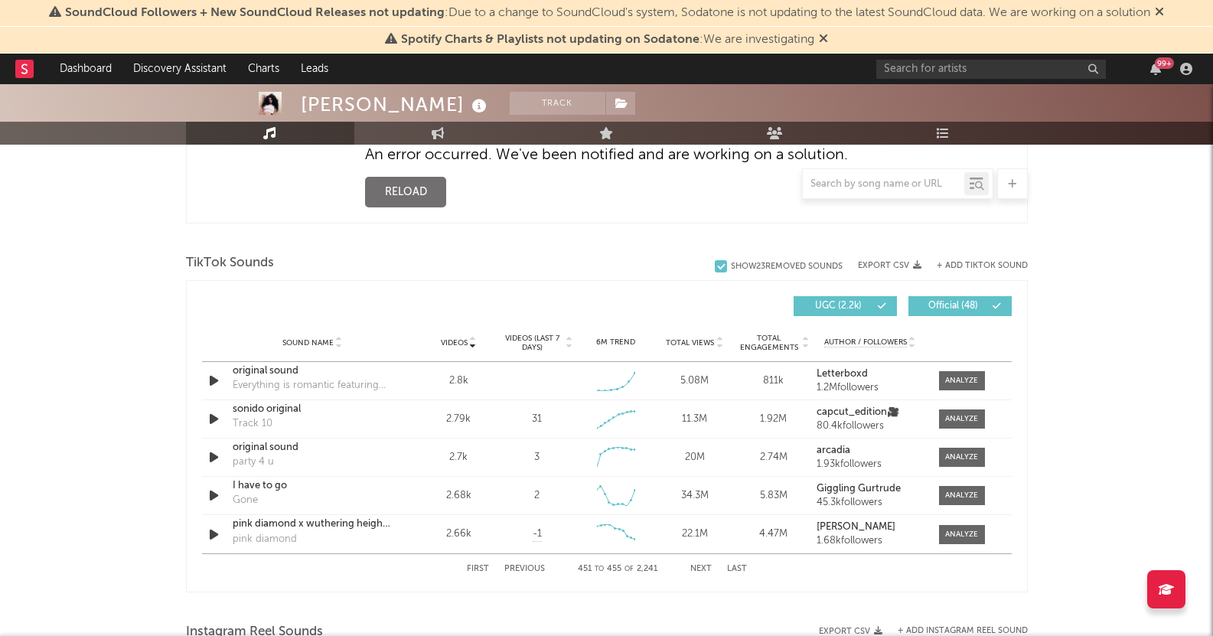
click at [695, 570] on button "Next" at bounding box center [700, 569] width 21 height 8
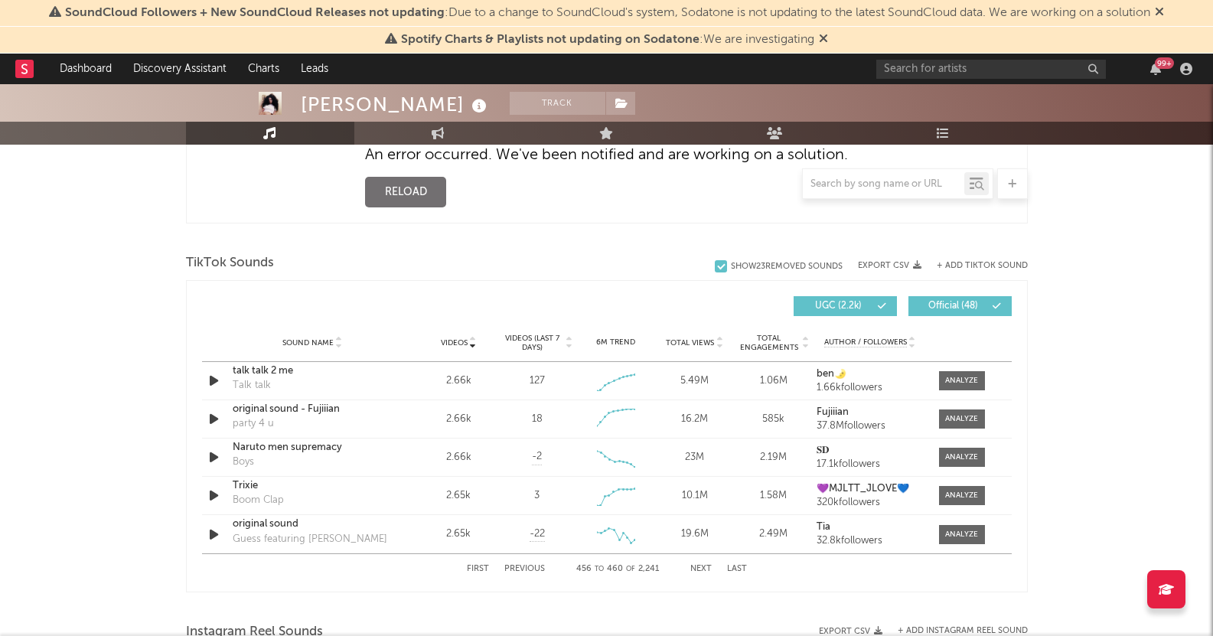
click at [695, 570] on button "Next" at bounding box center [700, 569] width 21 height 8
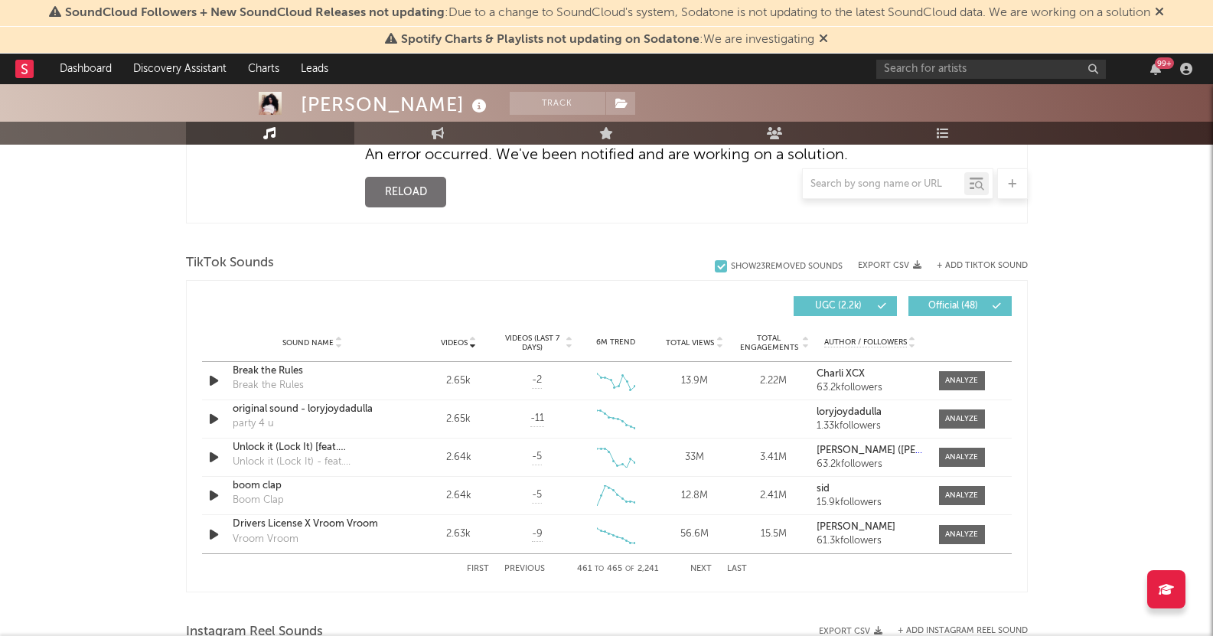
click at [695, 570] on button "Next" at bounding box center [700, 569] width 21 height 8
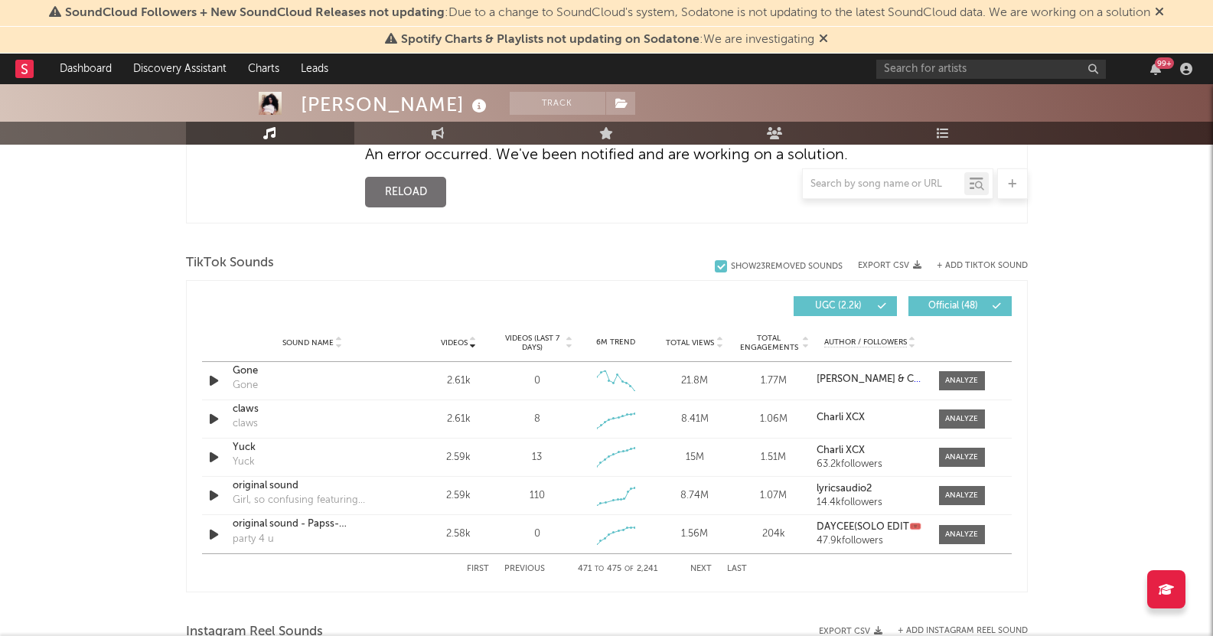
click at [695, 570] on button "Next" at bounding box center [700, 569] width 21 height 8
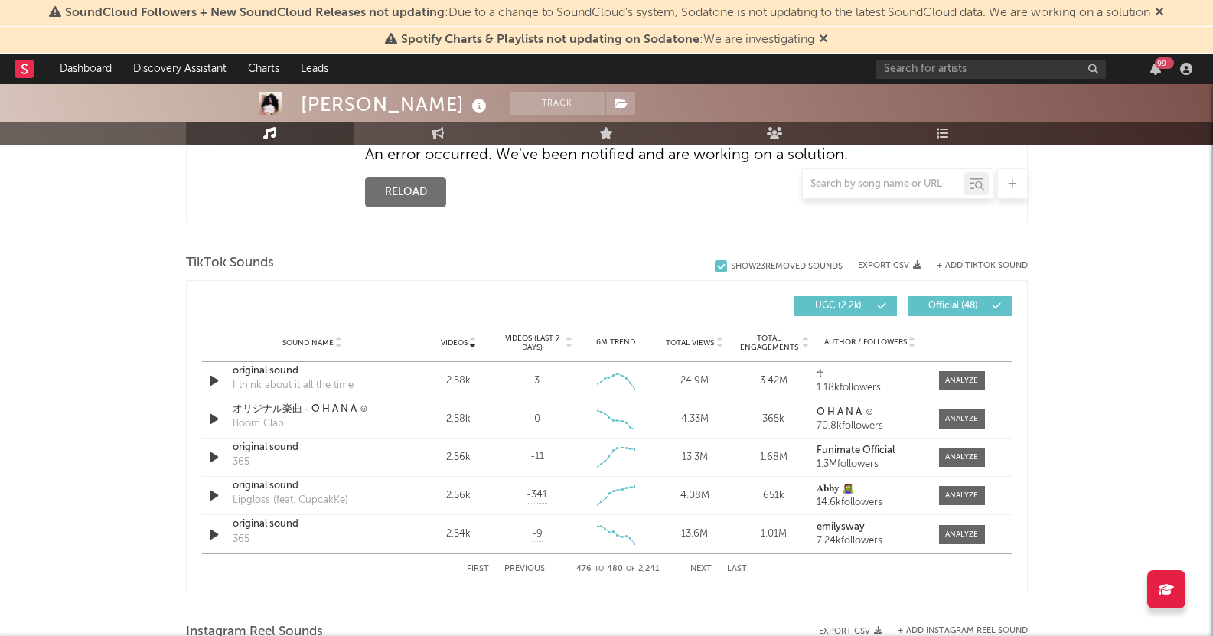
click at [695, 570] on button "Next" at bounding box center [700, 569] width 21 height 8
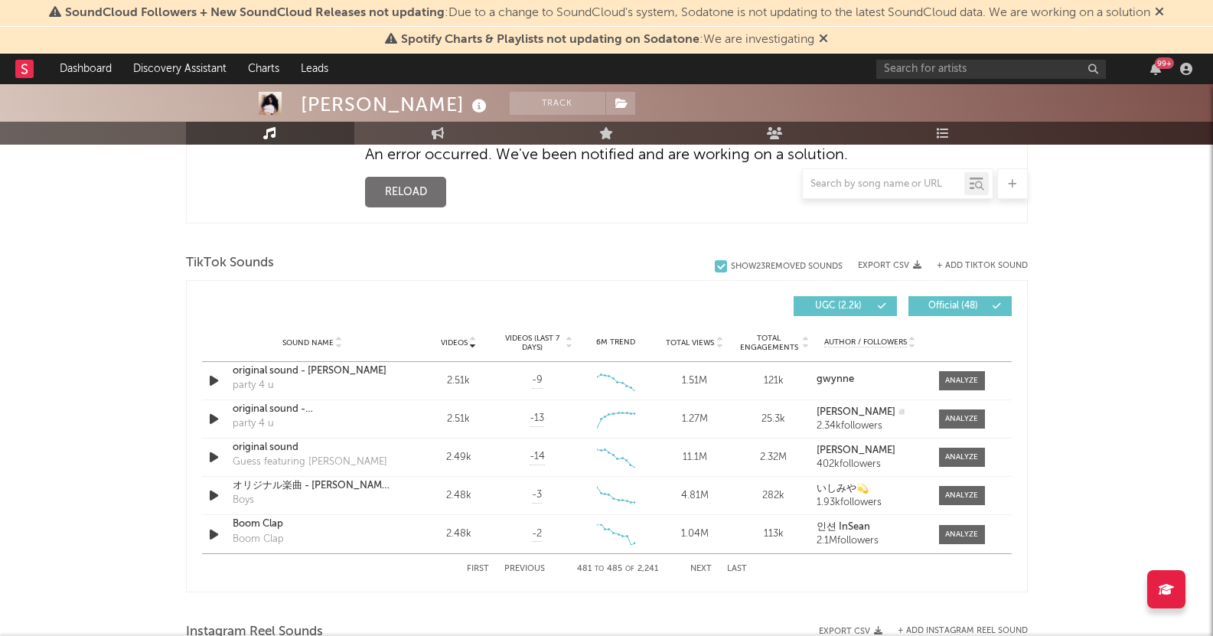
click at [695, 570] on button "Next" at bounding box center [700, 569] width 21 height 8
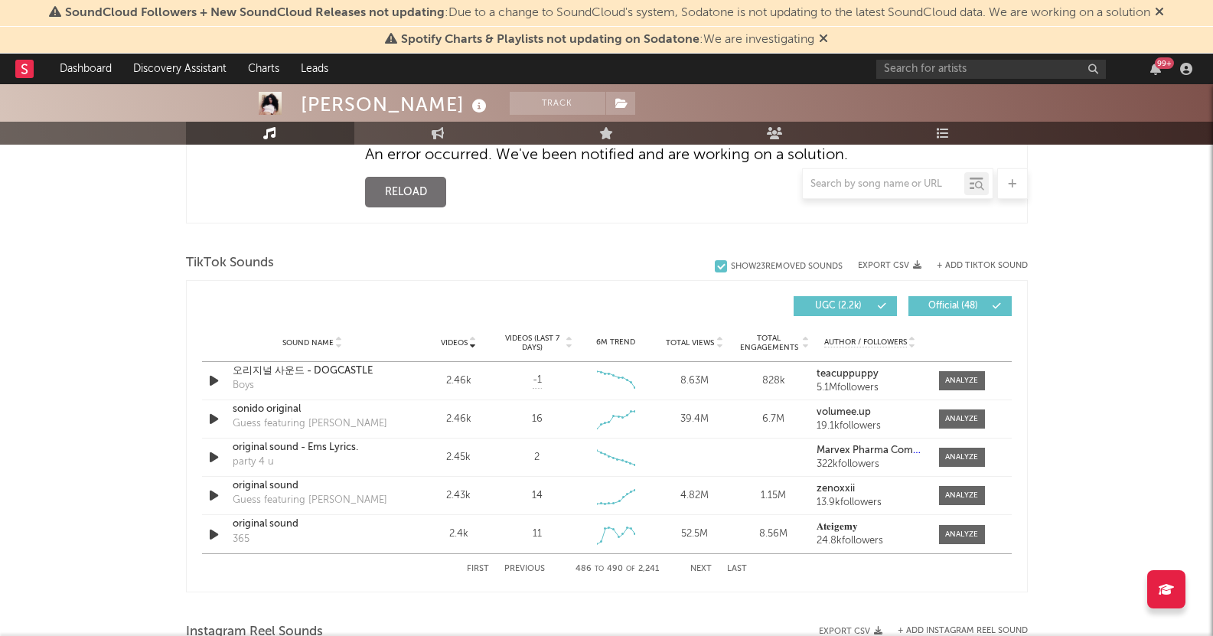
click at [695, 570] on button "Next" at bounding box center [700, 569] width 21 height 8
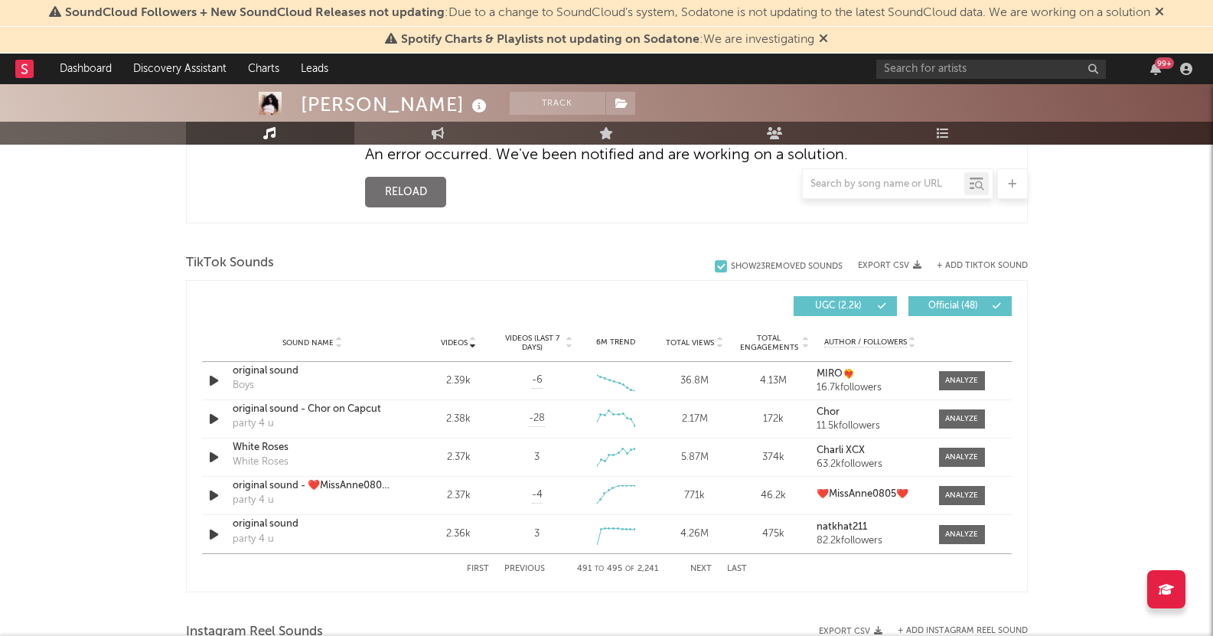
click at [695, 570] on button "Next" at bounding box center [700, 569] width 21 height 8
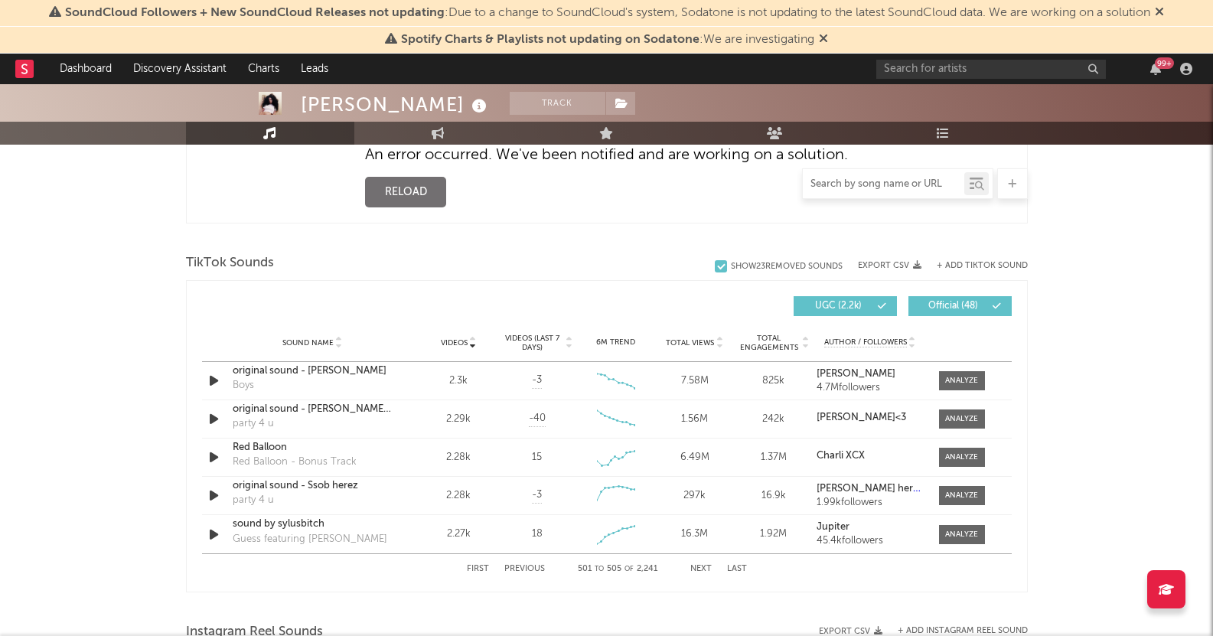
click at [882, 187] on input "text" at bounding box center [883, 184] width 161 height 12
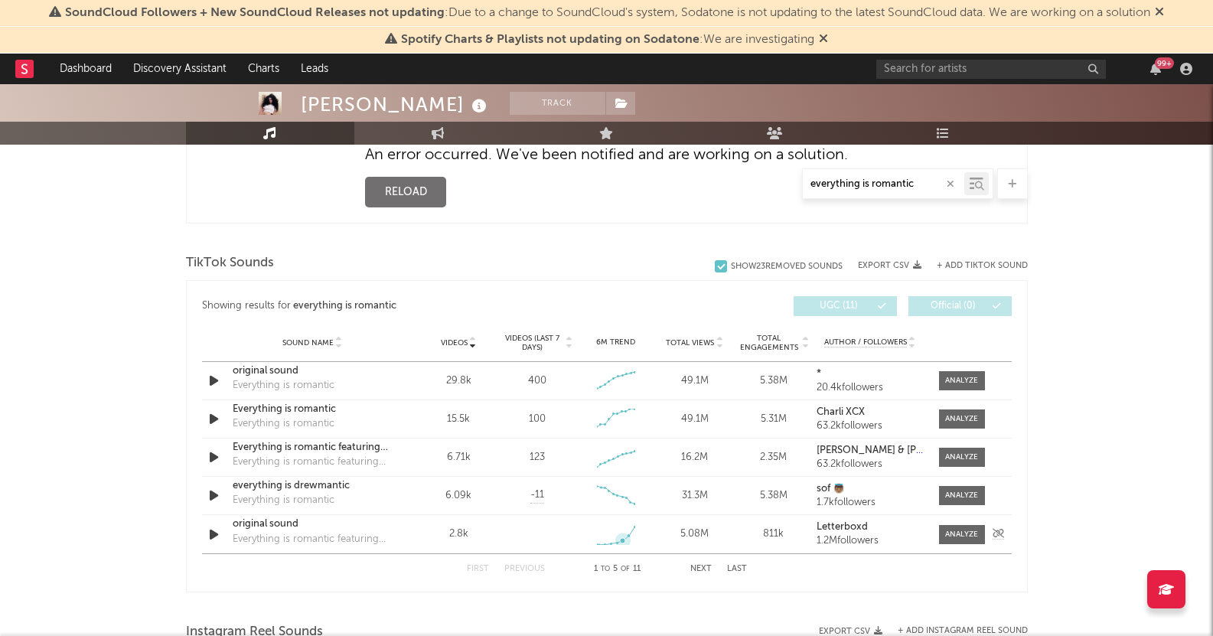
click at [621, 532] on icon at bounding box center [615, 535] width 37 height 18
click at [698, 565] on button "Next" at bounding box center [700, 569] width 21 height 8
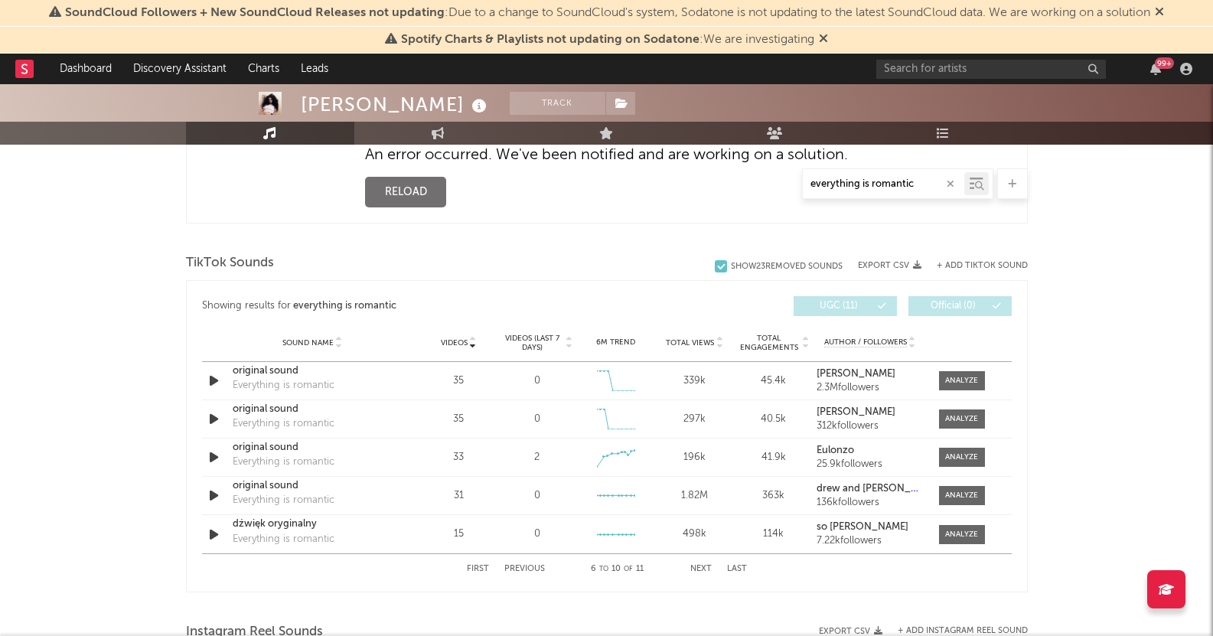
click at [521, 568] on button "Previous" at bounding box center [524, 569] width 41 height 8
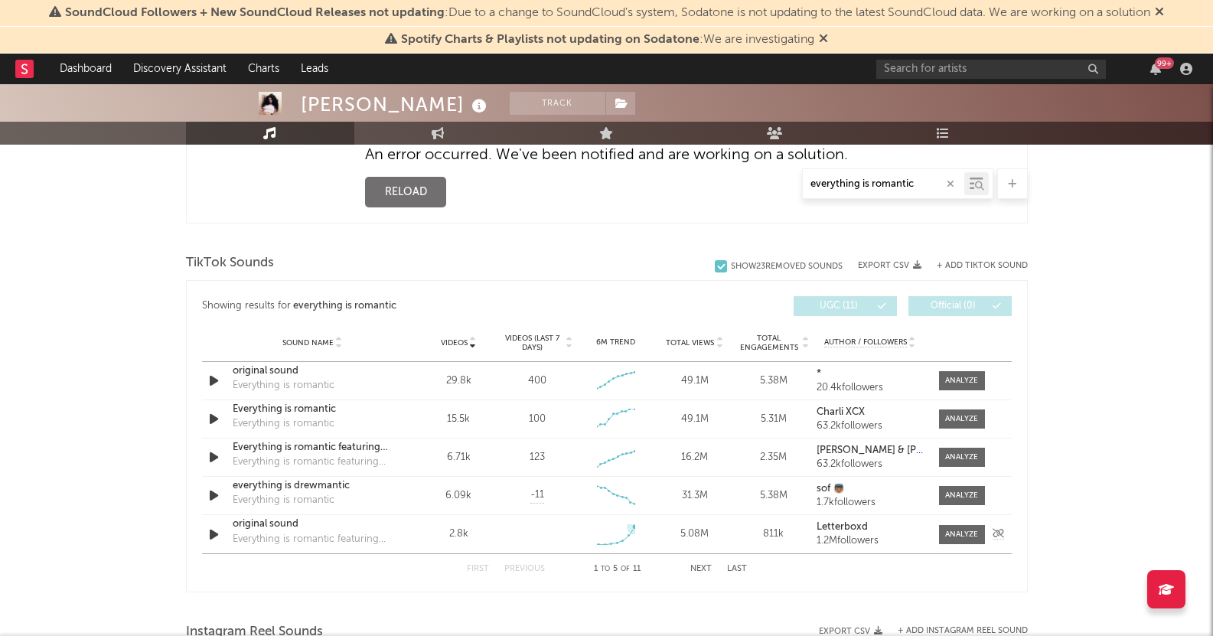
click at [634, 536] on icon at bounding box center [615, 535] width 37 height 18
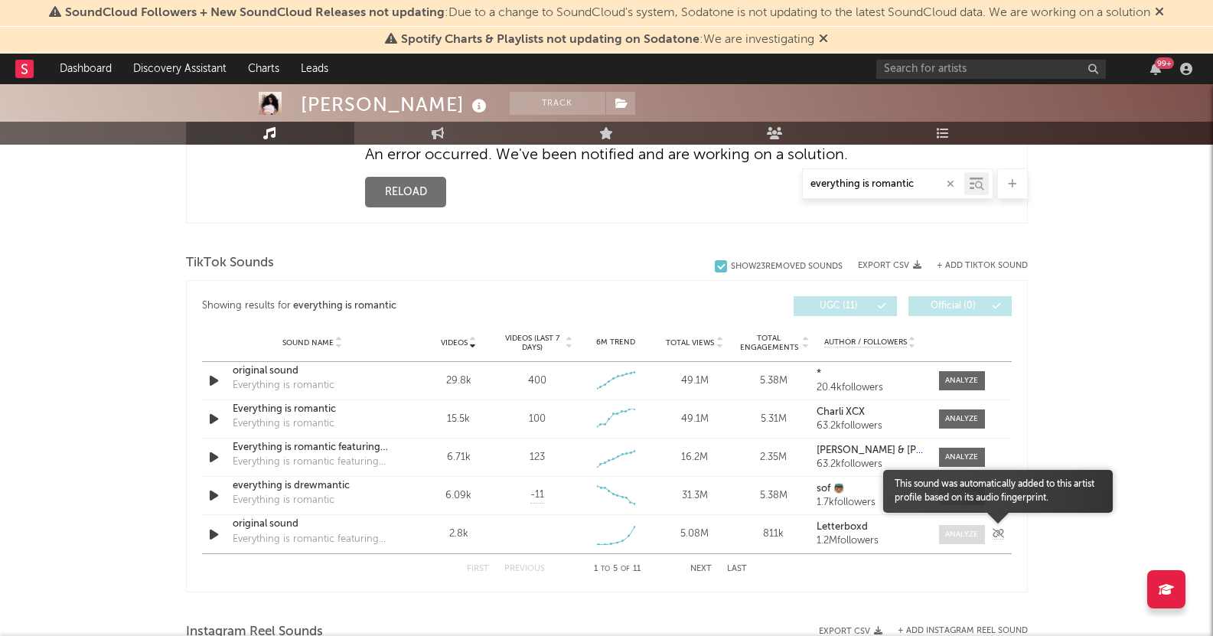
type input "everything is romantic"
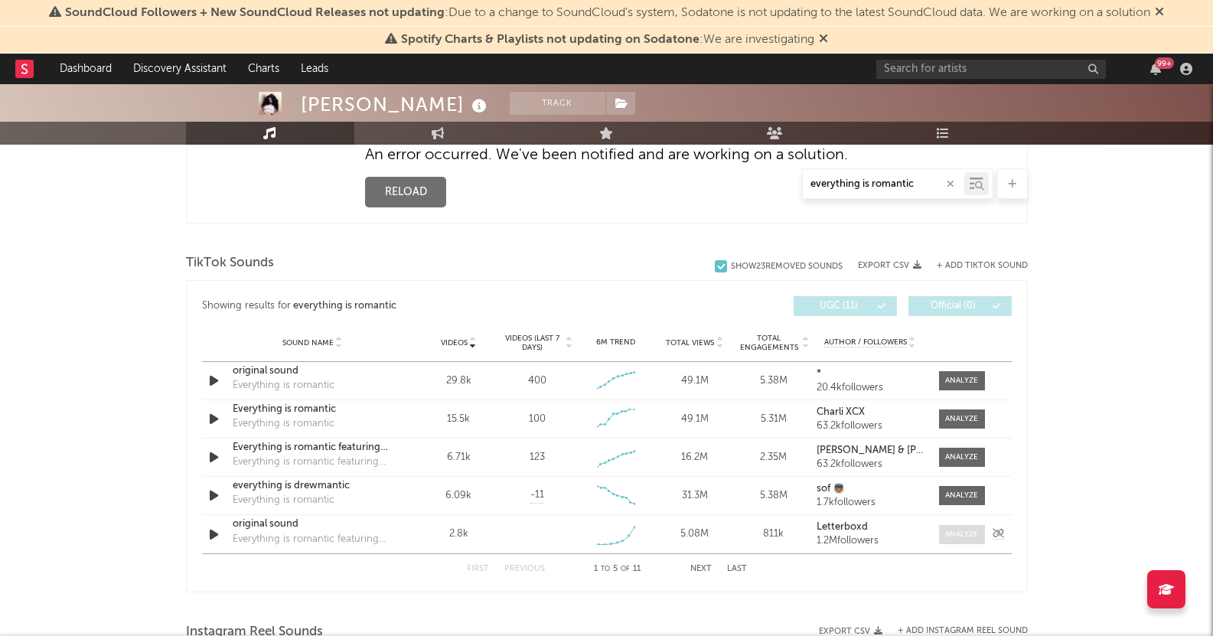
click at [966, 534] on div at bounding box center [961, 534] width 33 height 11
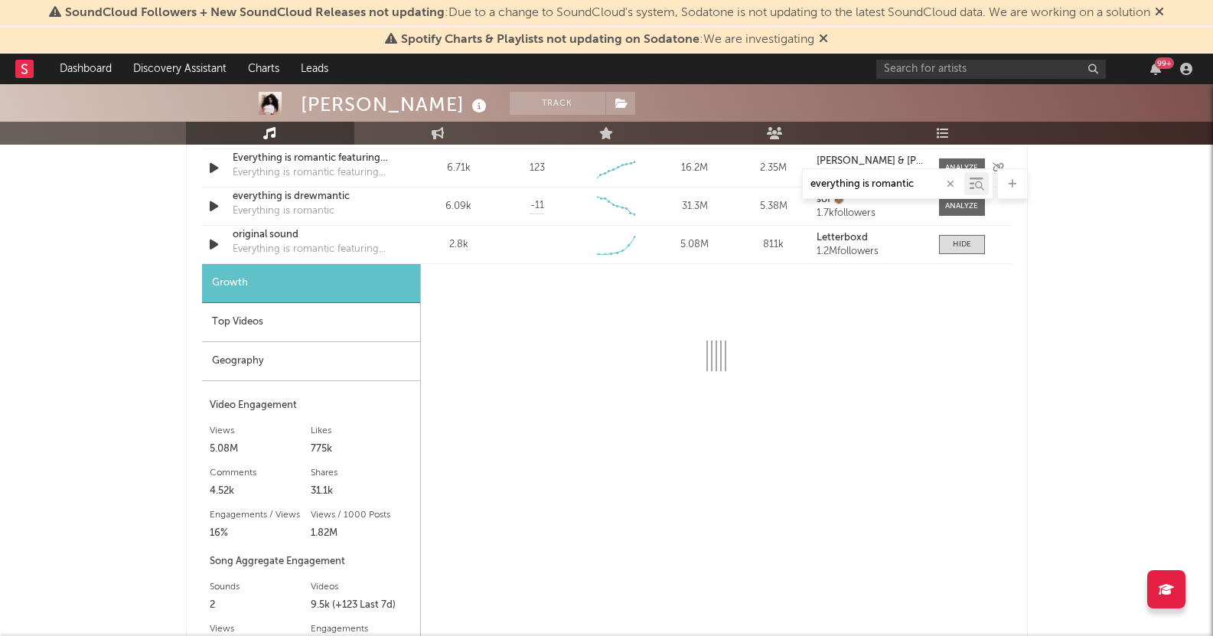
select select "1w"
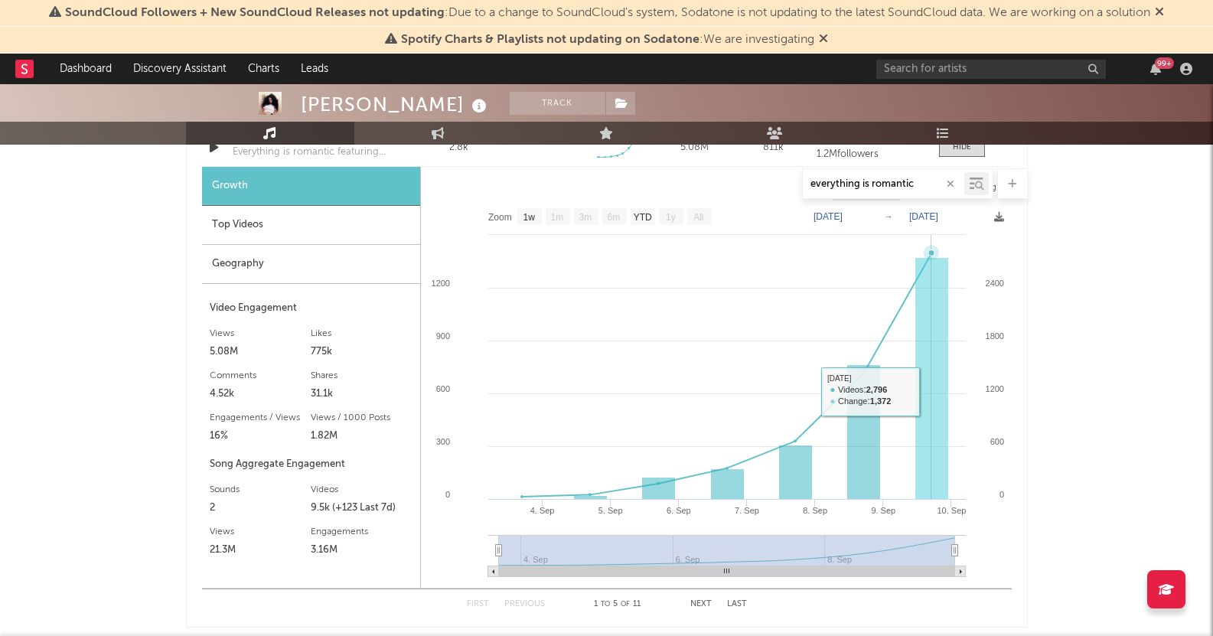
scroll to position [1008, 0]
click at [1066, 415] on div "Charli xcx Track [GEOGRAPHIC_DATA] | Pop Edit Track Benchmark Summary 6,083,315…" at bounding box center [606, 235] width 1213 height 2318
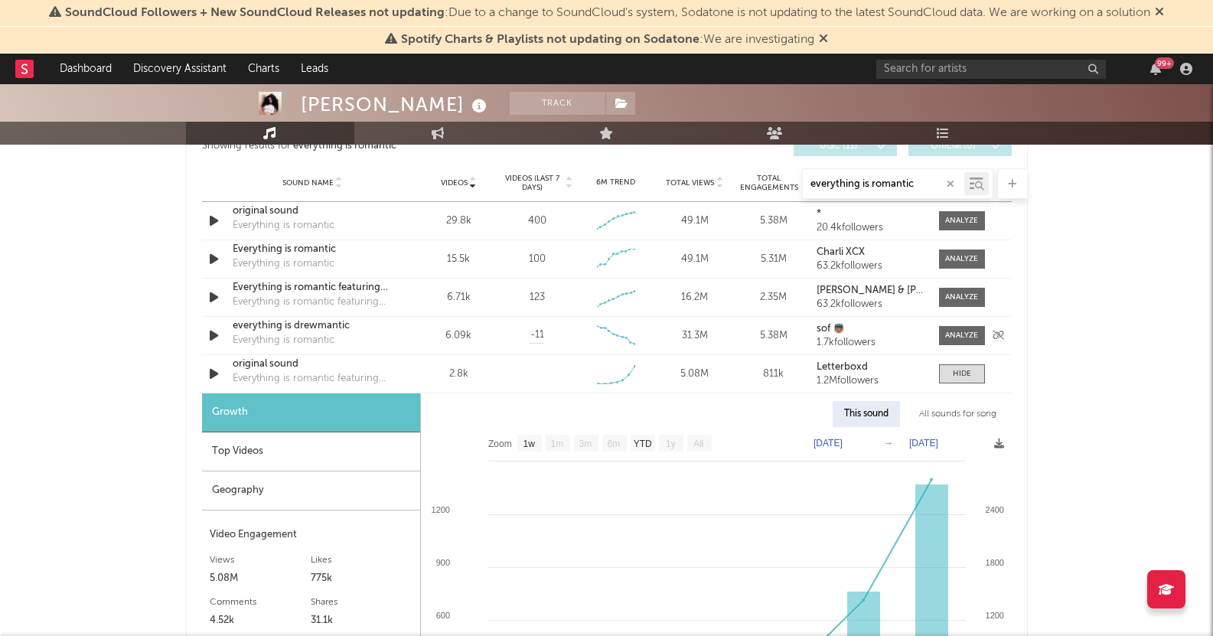
scroll to position [780, 0]
click at [624, 220] on icon at bounding box center [621, 215] width 15 height 15
click at [965, 223] on div at bounding box center [961, 221] width 33 height 11
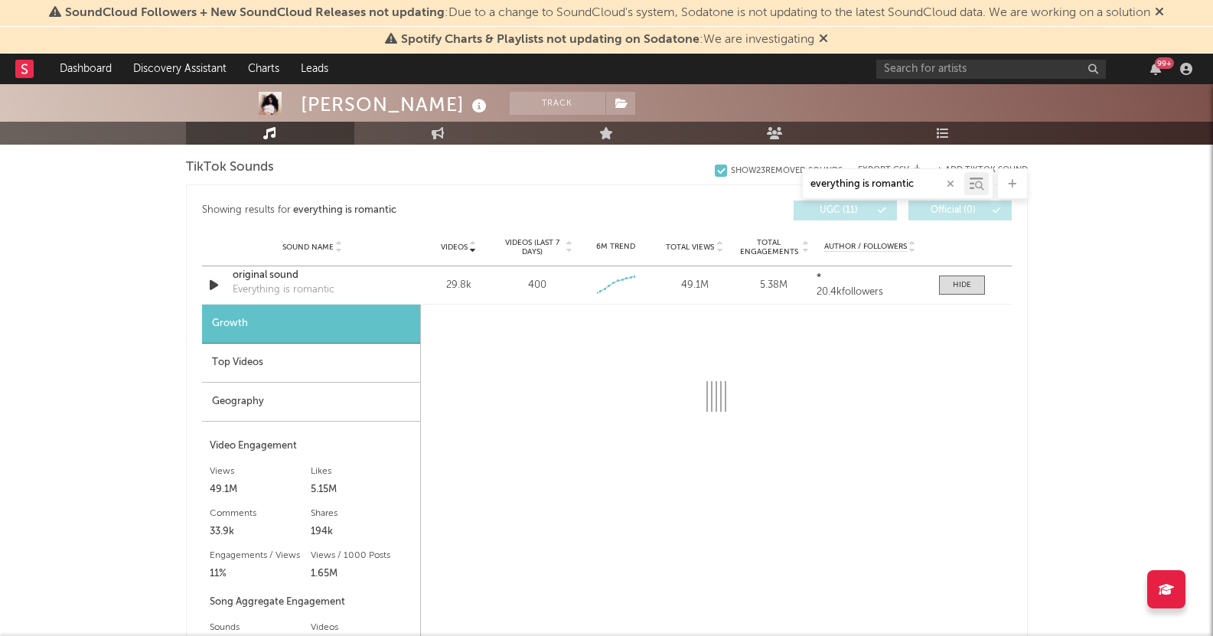
select select "6m"
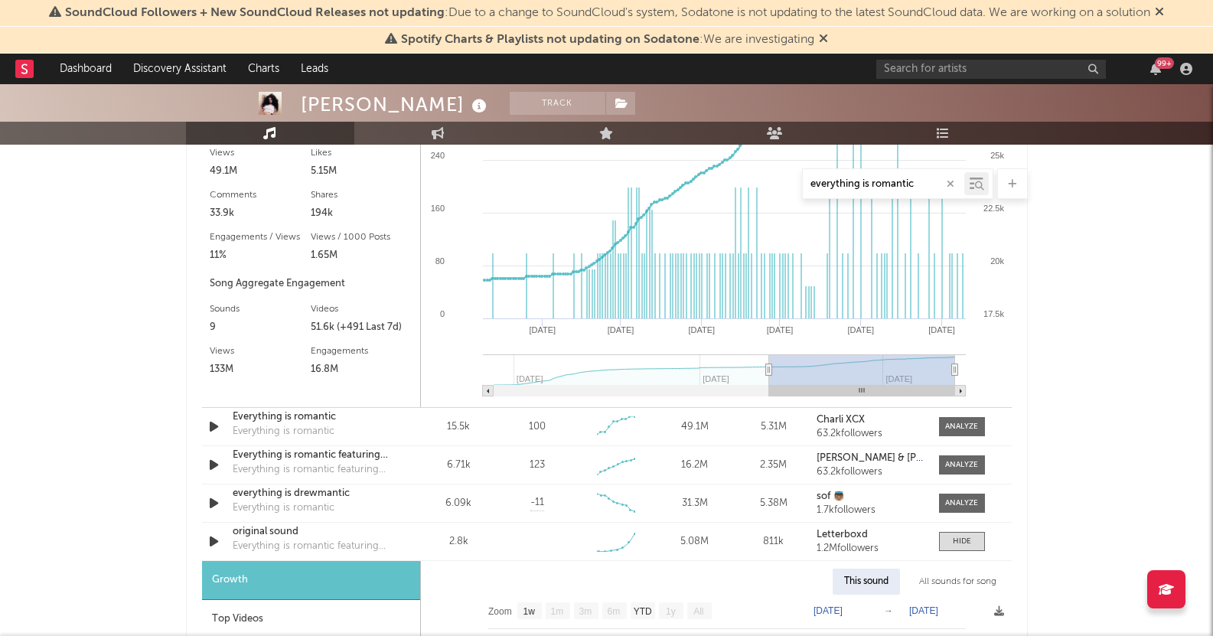
scroll to position [1040, 0]
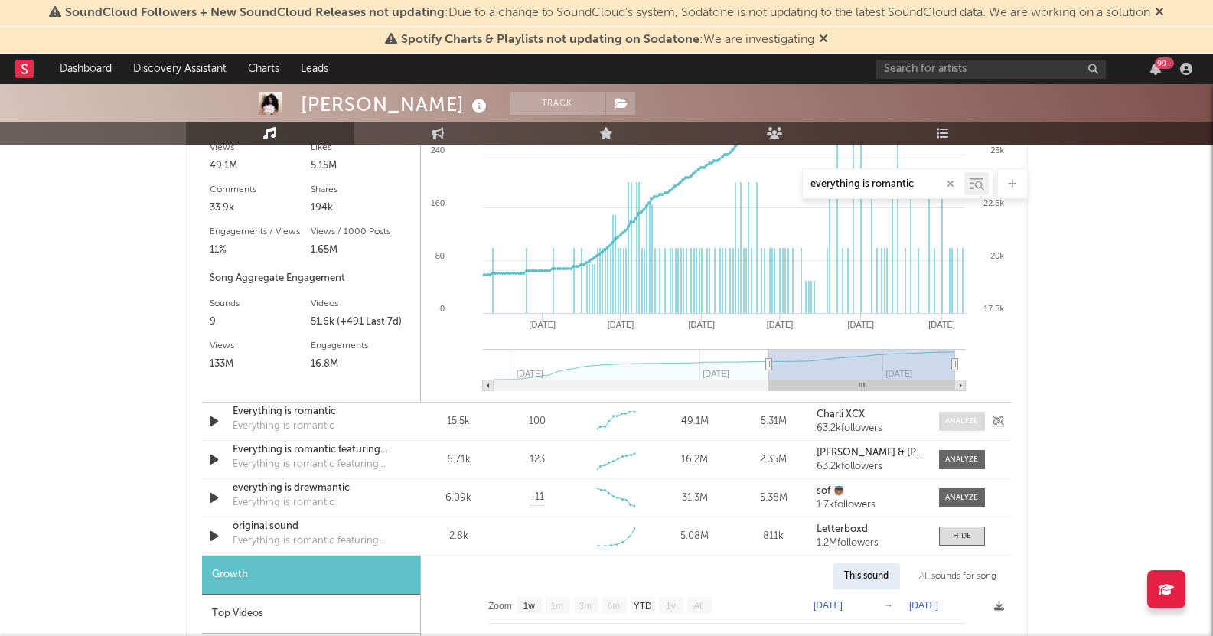
click at [952, 419] on div at bounding box center [961, 420] width 33 height 11
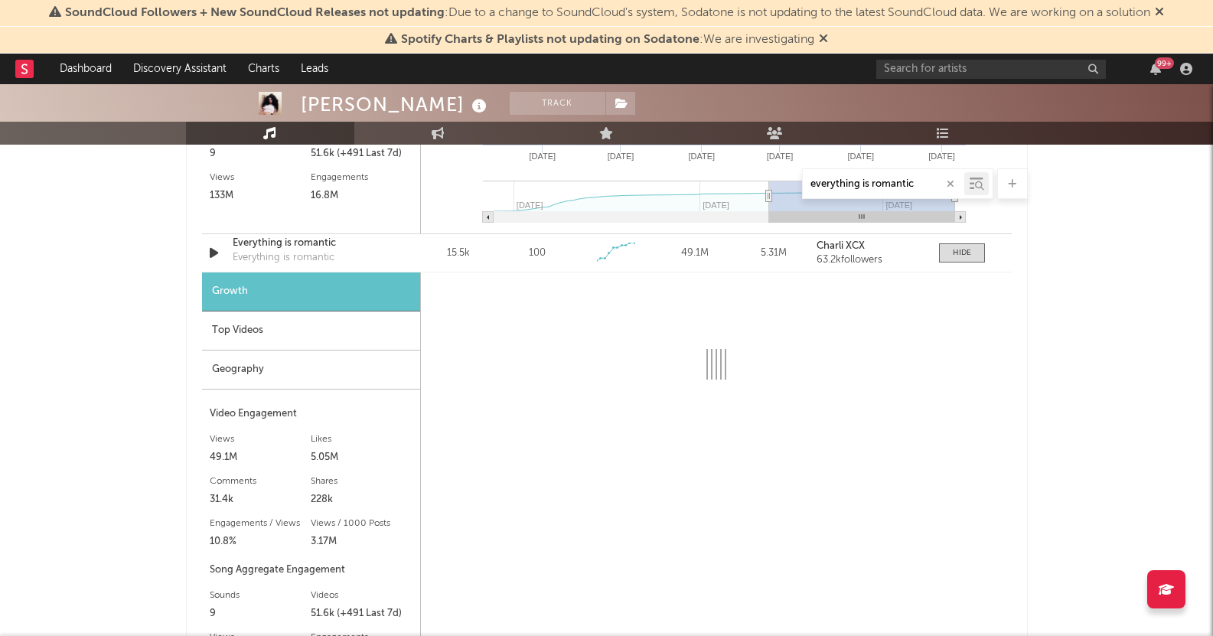
scroll to position [1226, 0]
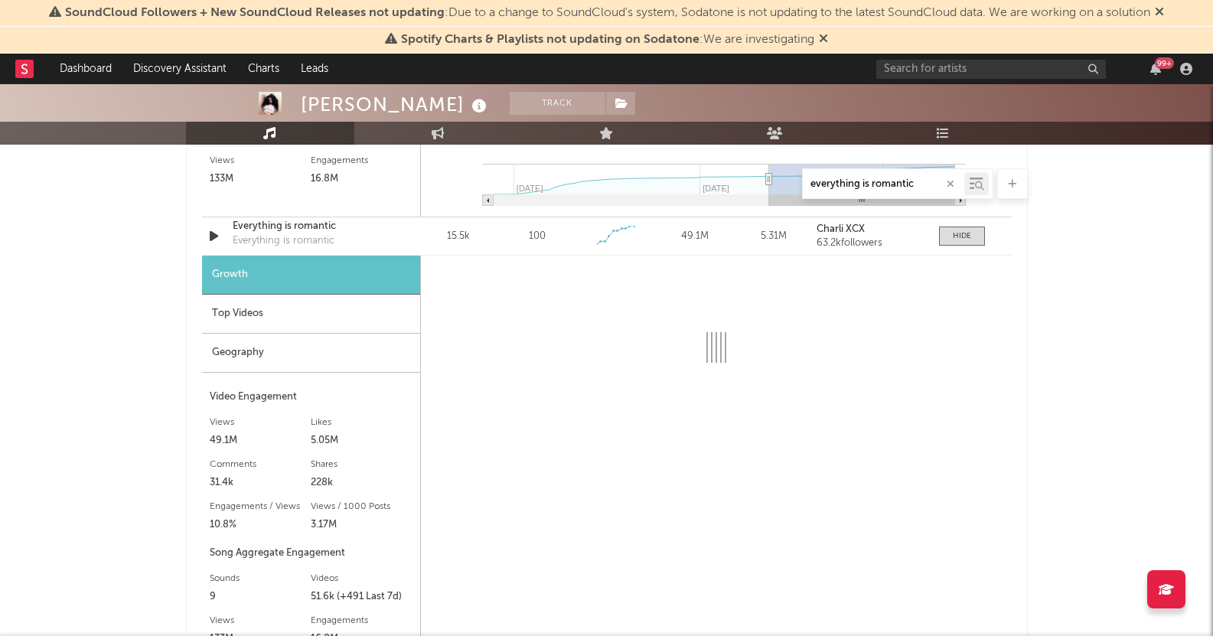
select select "6m"
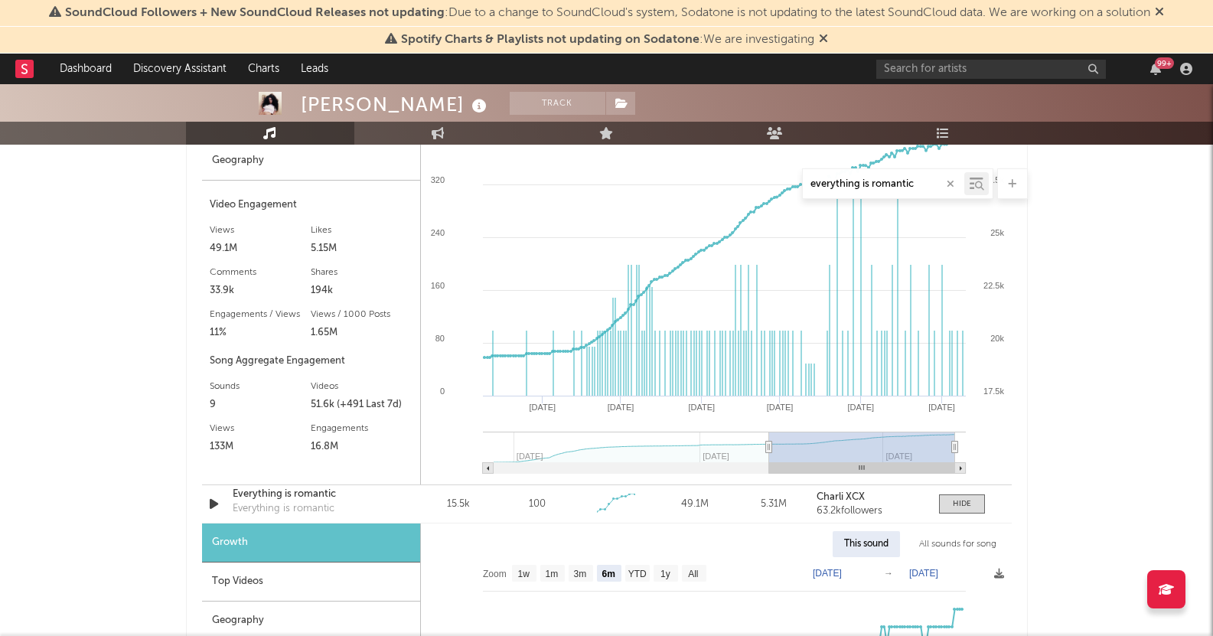
scroll to position [956, 0]
click at [950, 500] on span at bounding box center [962, 505] width 46 height 19
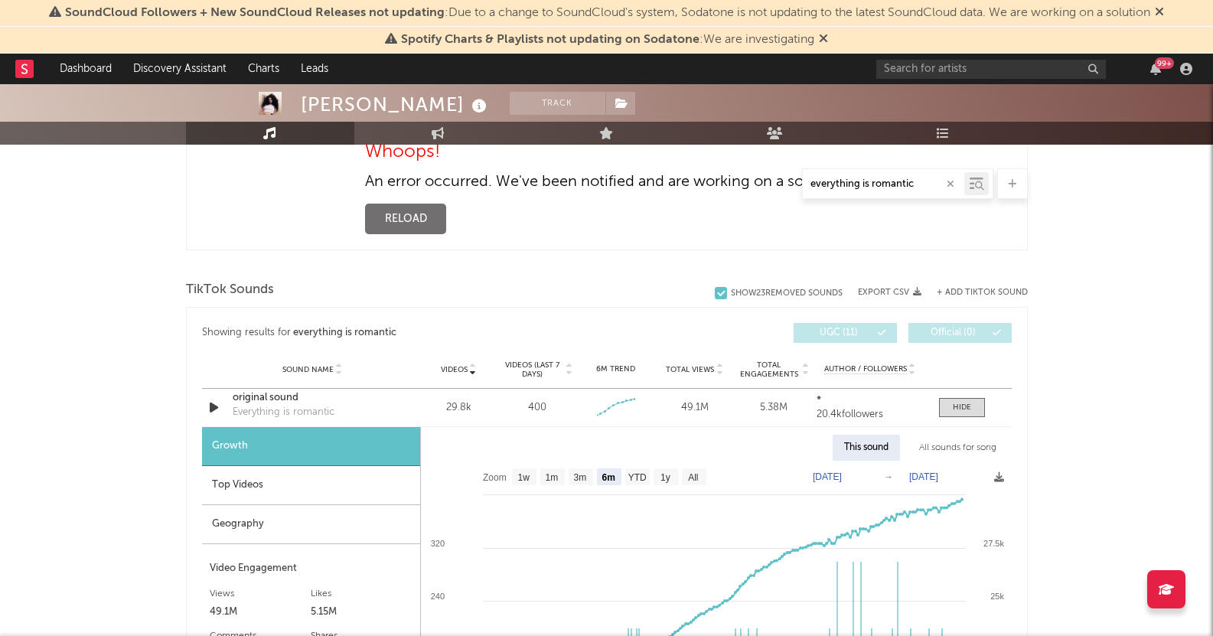
scroll to position [594, 0]
click at [959, 396] on div "Sound Name original sound Everything is romantic Videos 29.8k Videos (last 7 da…" at bounding box center [606, 407] width 809 height 37
click at [959, 402] on span at bounding box center [962, 408] width 46 height 19
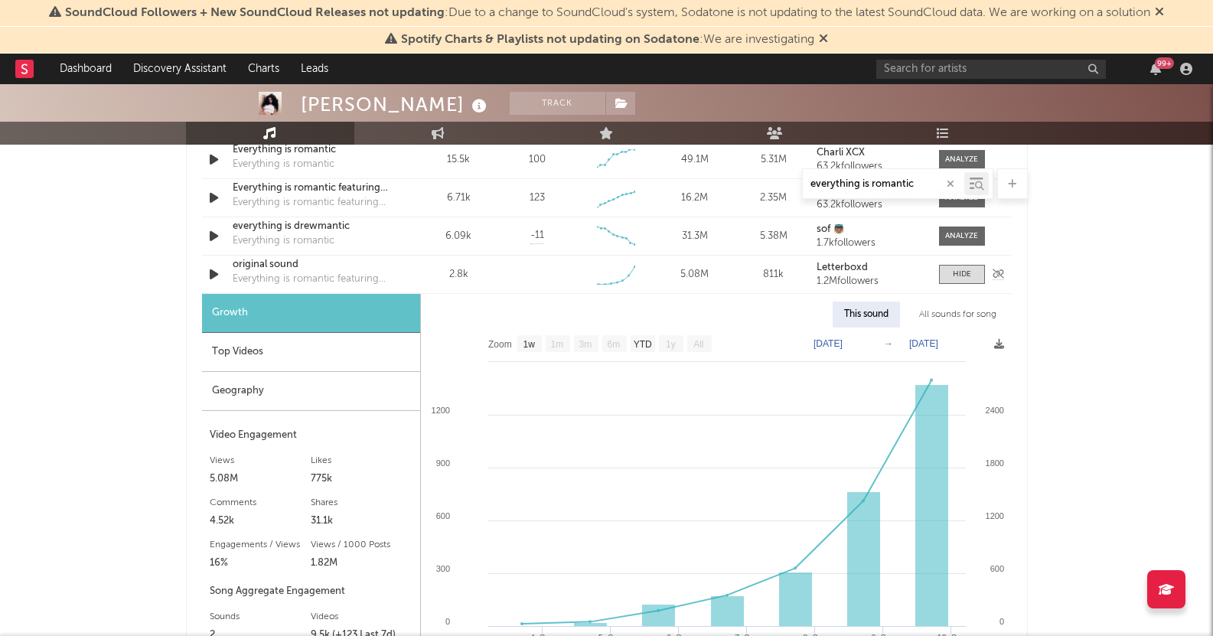
scroll to position [902, 0]
